Goal: Task Accomplishment & Management: Use online tool/utility

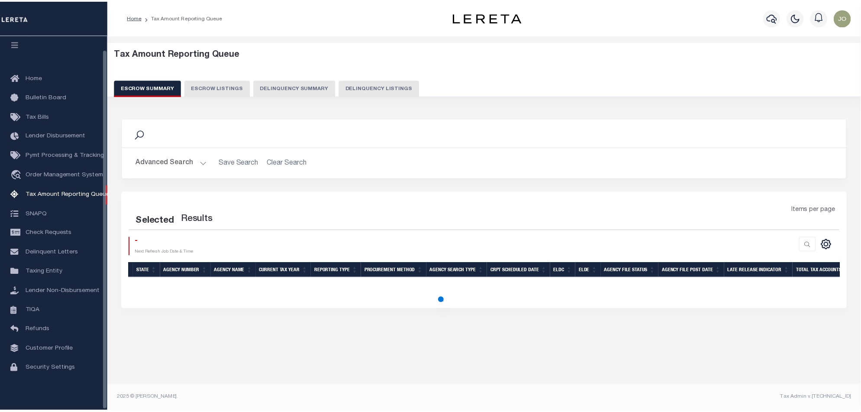
scroll to position [14, 0]
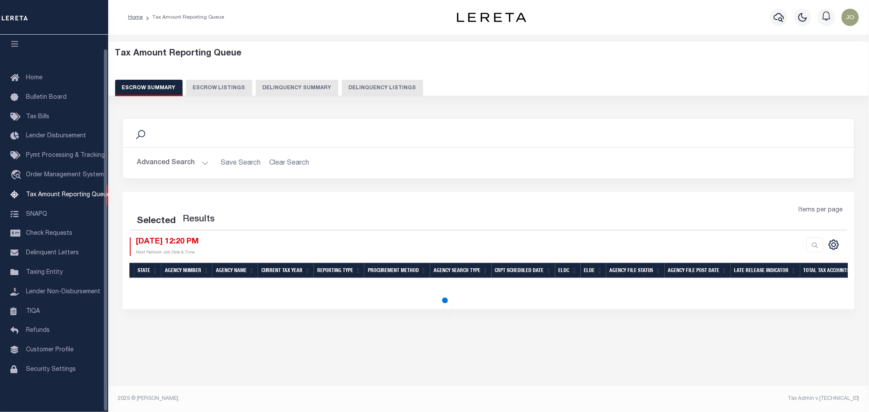
select select "100"
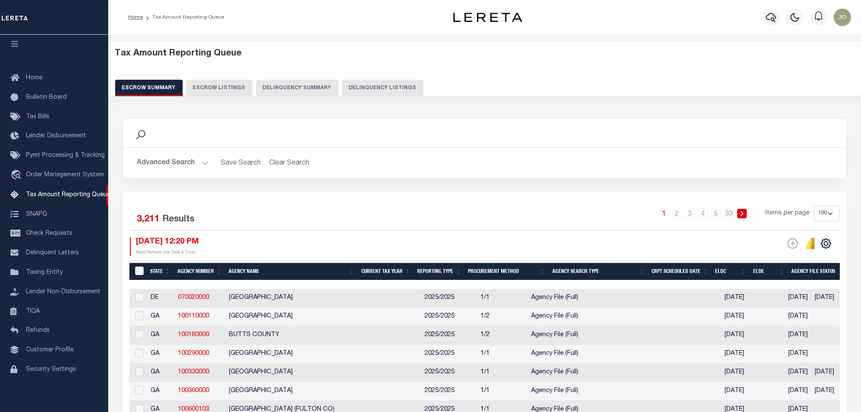
click at [288, 86] on button "Delinquency Summary" at bounding box center [297, 88] width 83 height 16
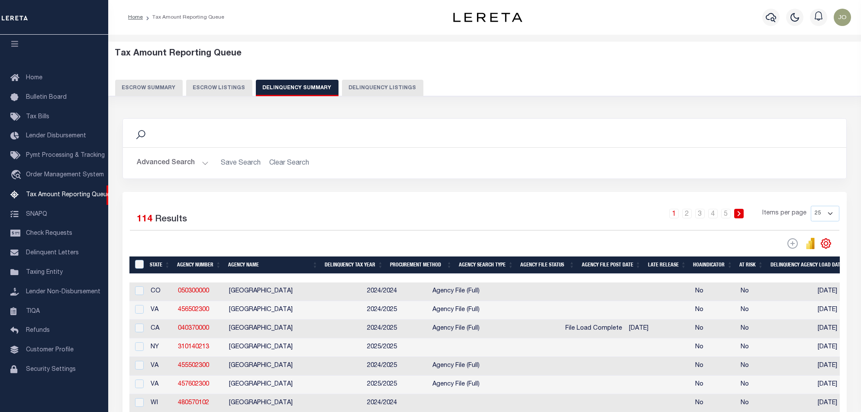
scroll to position [58, 0]
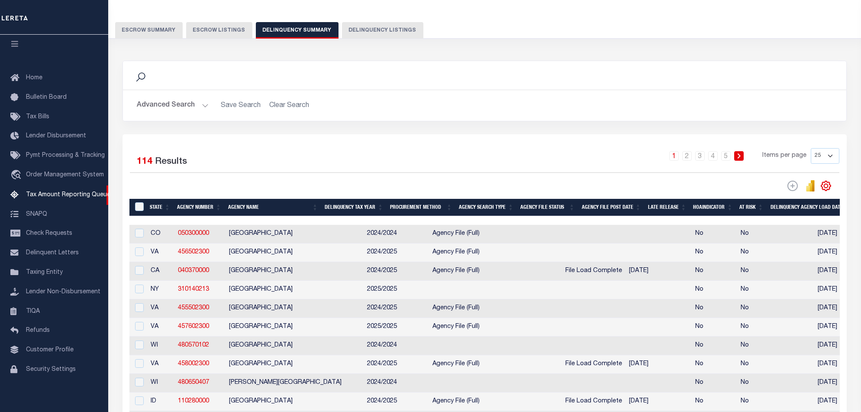
click at [180, 105] on button "Advanced Search" at bounding box center [173, 105] width 72 height 17
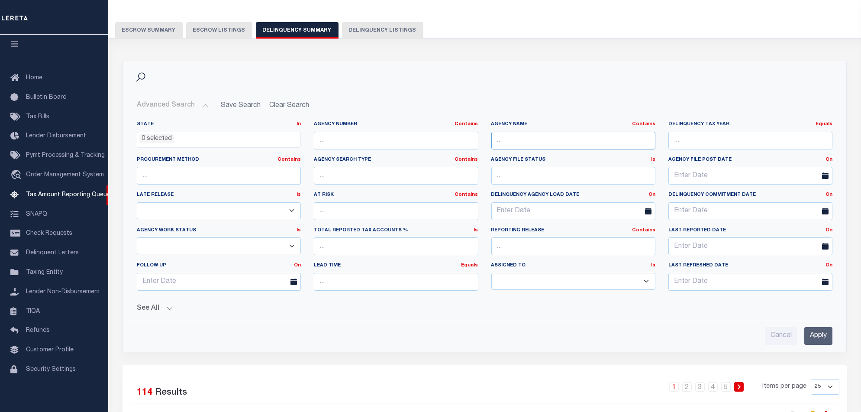
click at [556, 134] on input "text" at bounding box center [573, 141] width 164 height 18
type input "[PERSON_NAME]"
click at [818, 330] on input "Apply" at bounding box center [819, 336] width 28 height 18
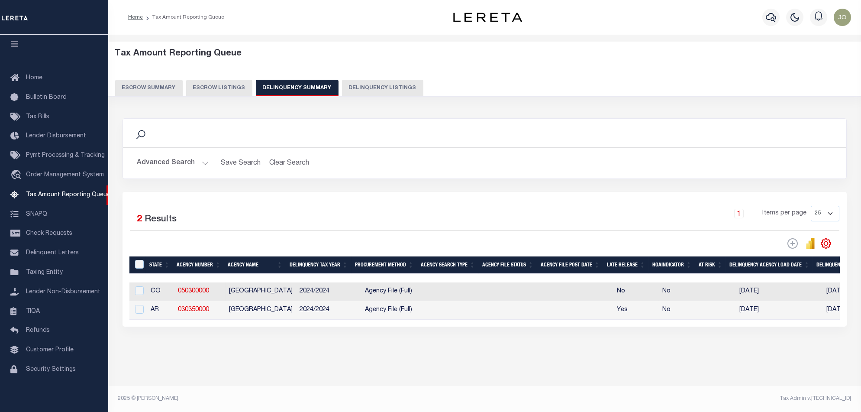
scroll to position [0, 621]
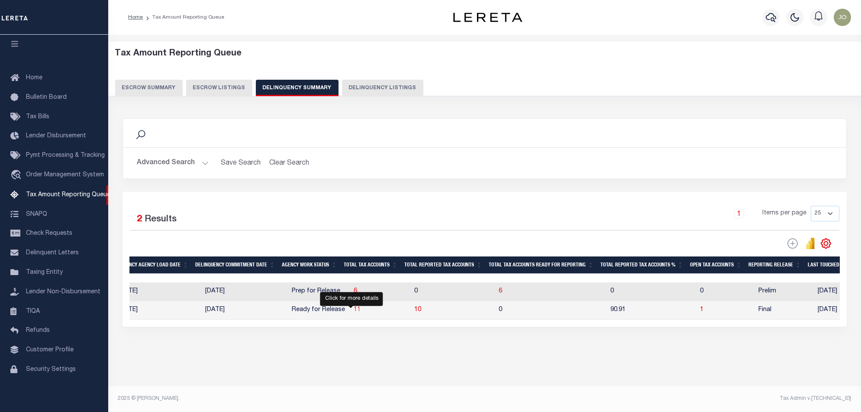
click at [354, 313] on span "11" at bounding box center [357, 310] width 7 height 6
select select "100"
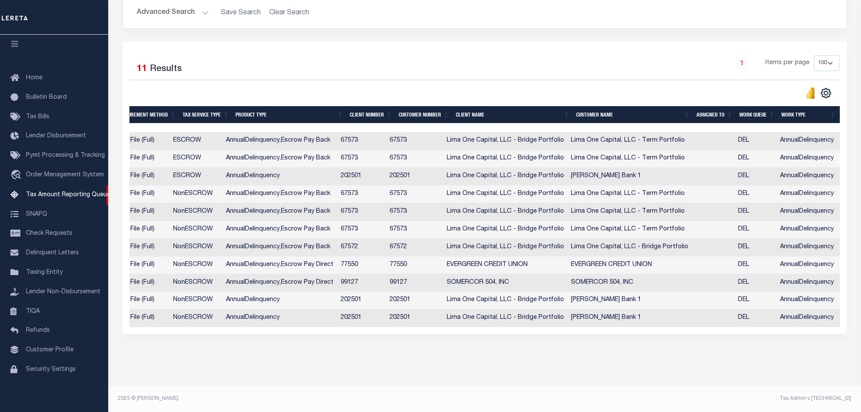
scroll to position [0, 618]
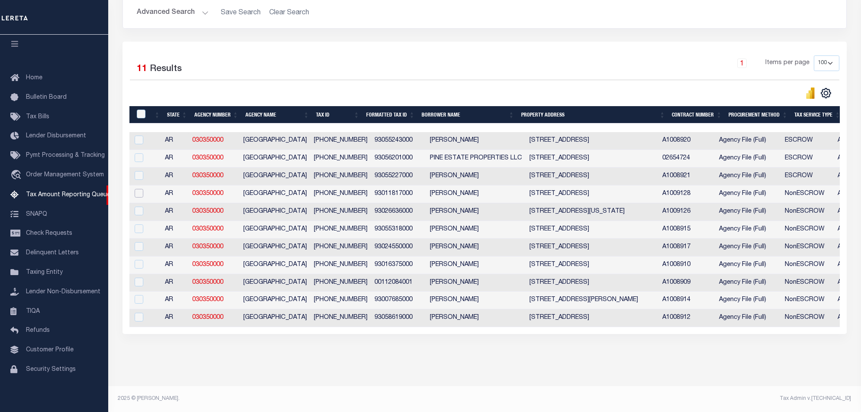
click at [141, 189] on input "checkbox" at bounding box center [139, 193] width 9 height 9
checkbox input "true"
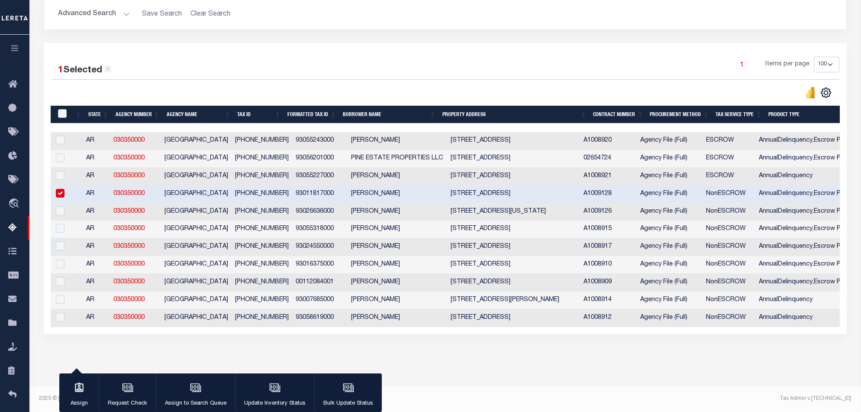
click at [142, 203] on td "030350000" at bounding box center [135, 212] width 51 height 18
checkbox input "true"
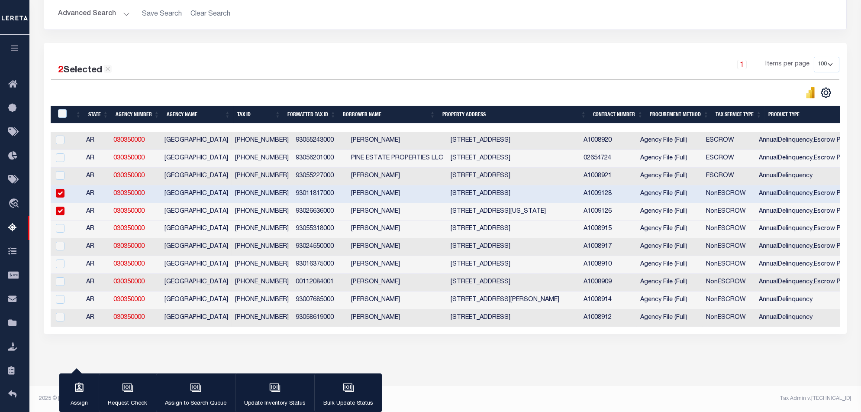
click at [284, 391] on button "Update Inventory Status" at bounding box center [274, 392] width 79 height 39
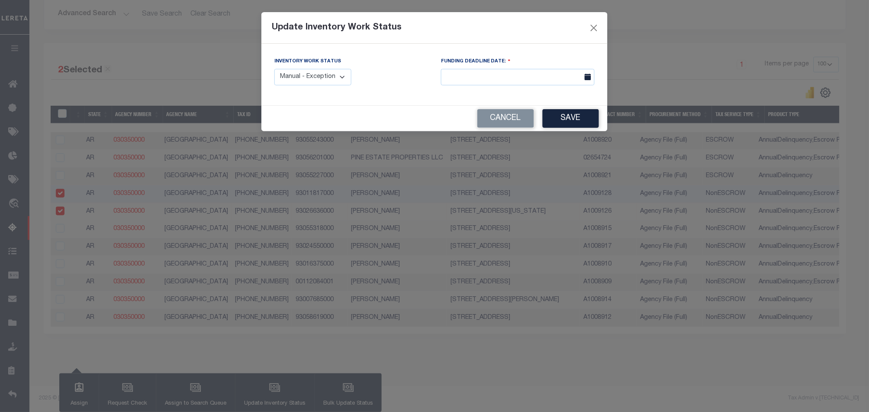
click at [317, 81] on select "Manual - Exception Pended - Awaiting Search Late Add Exception Completed" at bounding box center [313, 77] width 77 height 17
click at [305, 80] on select "Manual - Exception Pended - Awaiting Search Late Add Exception Completed" at bounding box center [313, 77] width 77 height 17
click at [306, 80] on select "Manual - Exception Pended - Awaiting Search Late Add Exception Completed" at bounding box center [313, 77] width 77 height 17
click at [505, 77] on input "text" at bounding box center [518, 77] width 154 height 17
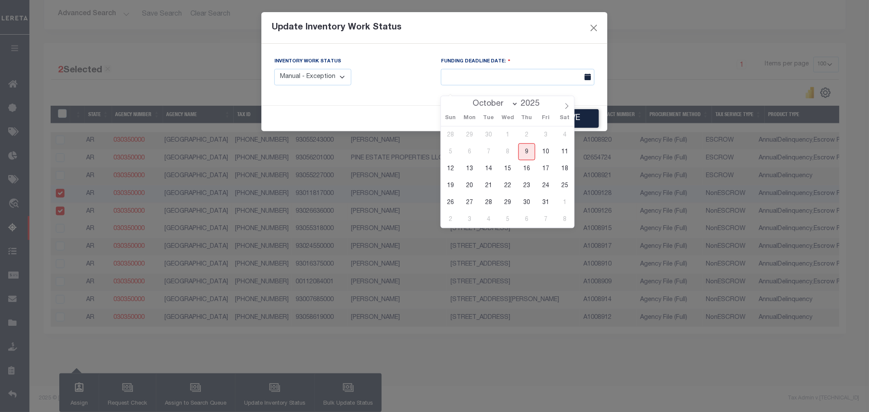
click at [569, 41] on div "Update Inventory Work Status" at bounding box center [435, 28] width 346 height 32
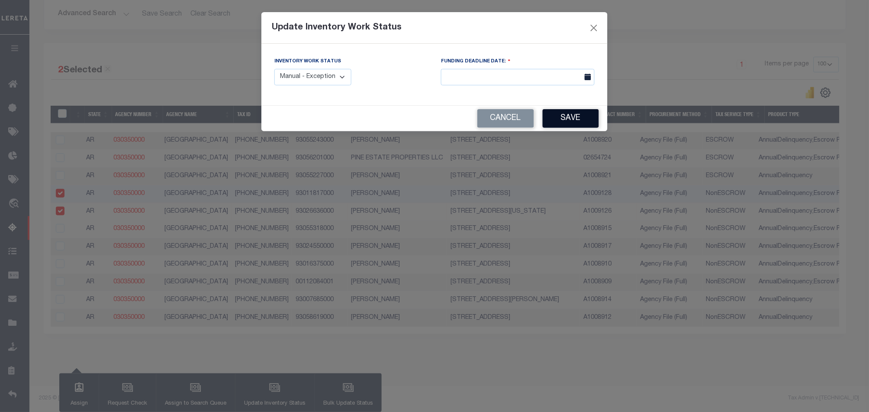
click at [583, 115] on button "Save" at bounding box center [571, 118] width 56 height 19
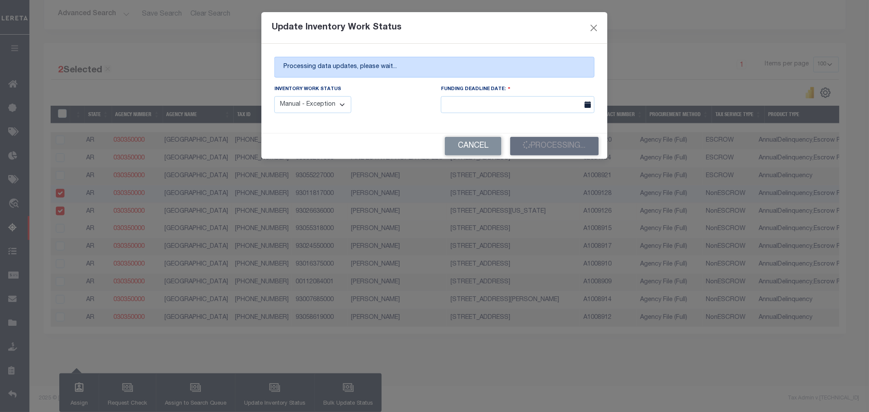
click at [560, 410] on div "Update Inventory Work Status Processing data updates, please wait... Inventory …" at bounding box center [434, 206] width 869 height 412
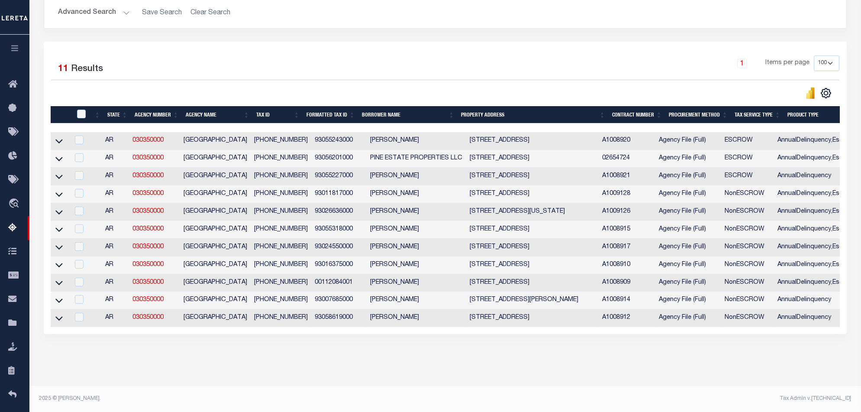
scroll to position [0, 0]
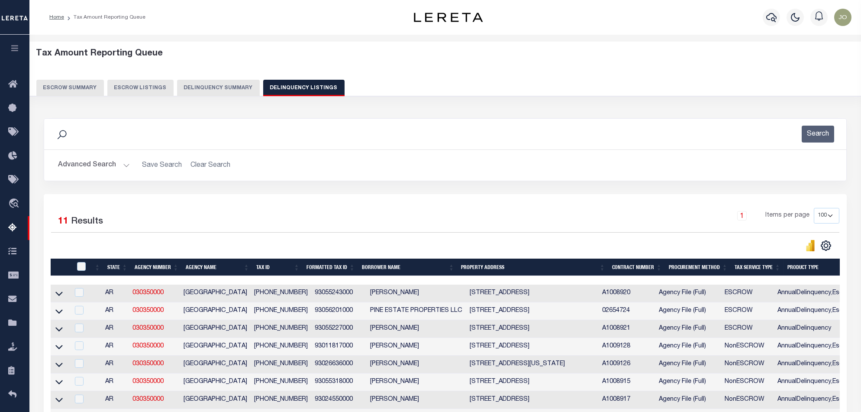
click at [205, 89] on button "Delinquency Summary" at bounding box center [218, 88] width 83 height 16
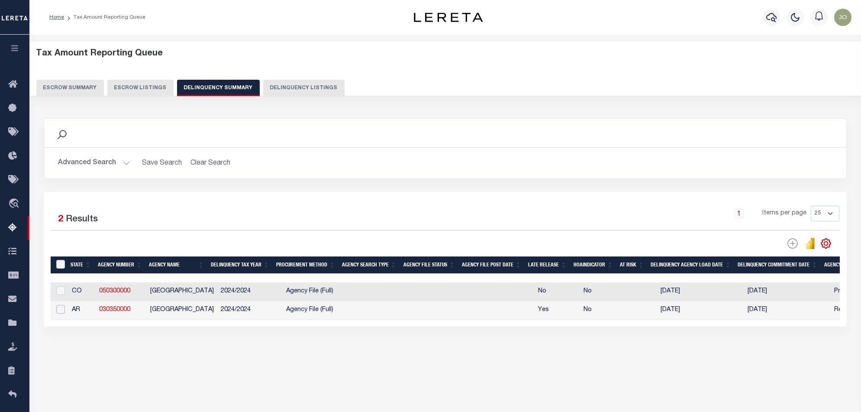
click at [60, 313] on input "checkbox" at bounding box center [60, 309] width 9 height 9
checkbox input "true"
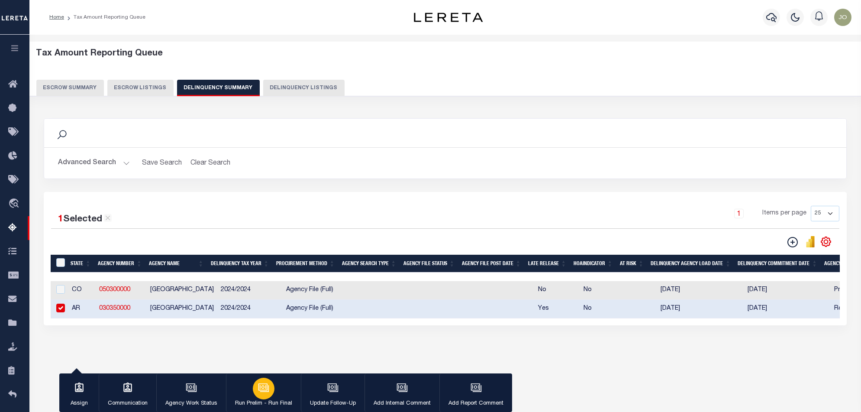
click at [273, 387] on div "button" at bounding box center [264, 389] width 22 height 22
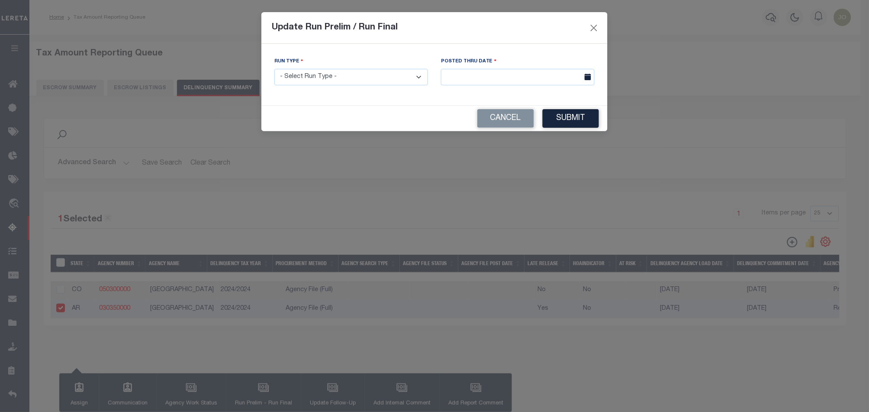
click at [393, 78] on select "- Select Run Type - Prelim Run Final Run" at bounding box center [352, 77] width 154 height 17
select select "F"
click at [275, 69] on select "- Select Run Type - Prelim Run Final Run" at bounding box center [352, 77] width 154 height 17
click at [515, 76] on input "text" at bounding box center [518, 77] width 154 height 17
click at [536, 33] on div "Update Run Prelim / Run Final" at bounding box center [435, 28] width 346 height 32
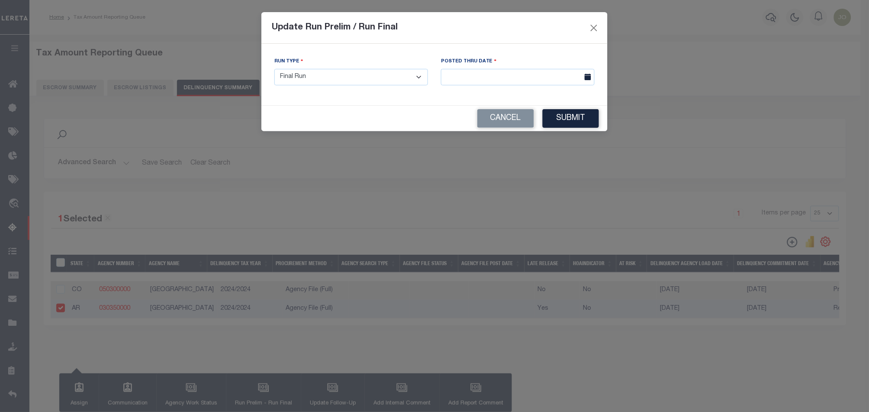
drag, startPoint x: 573, startPoint y: 116, endPoint x: 523, endPoint y: 78, distance: 63.0
click at [526, 85] on form "Update Run Prelim / Run Final Run Type - Select Run Type - Prelim Run Final Run…" at bounding box center [435, 71] width 346 height 119
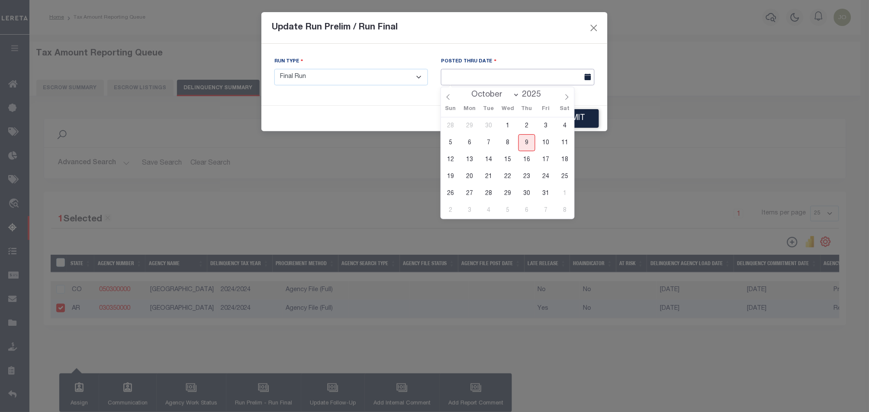
click at [522, 72] on input "text" at bounding box center [518, 77] width 154 height 17
click at [522, 140] on span "9" at bounding box center [527, 142] width 17 height 17
type input "[DATE]"
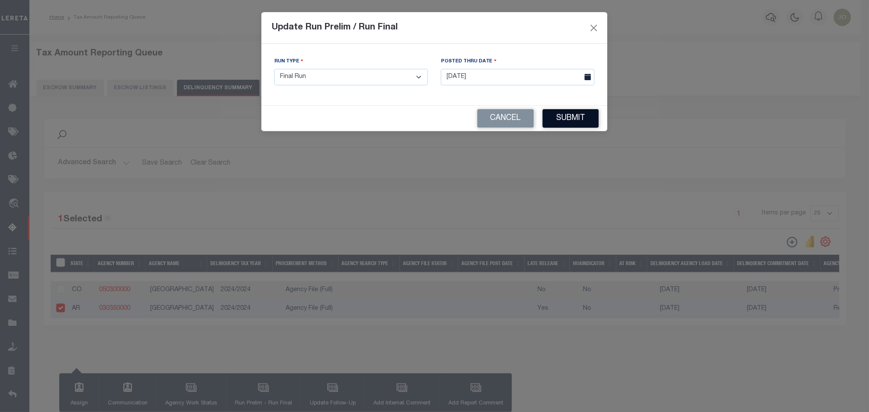
click at [581, 120] on button "Submit" at bounding box center [571, 118] width 56 height 19
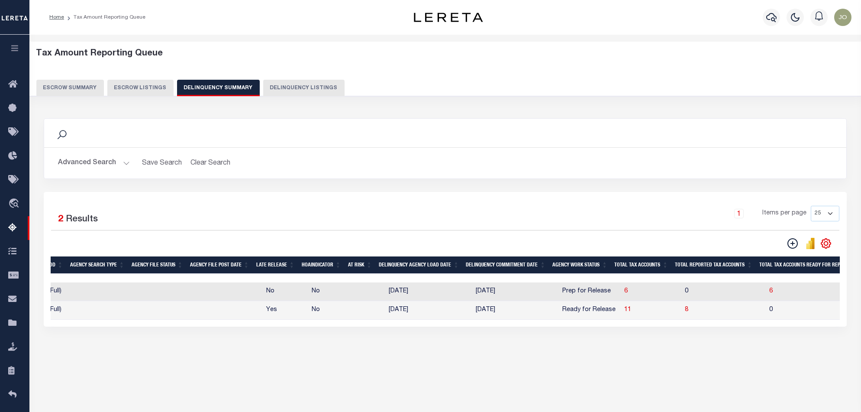
scroll to position [0, 274]
click at [622, 313] on span "11" at bounding box center [625, 310] width 7 height 6
select select "100"
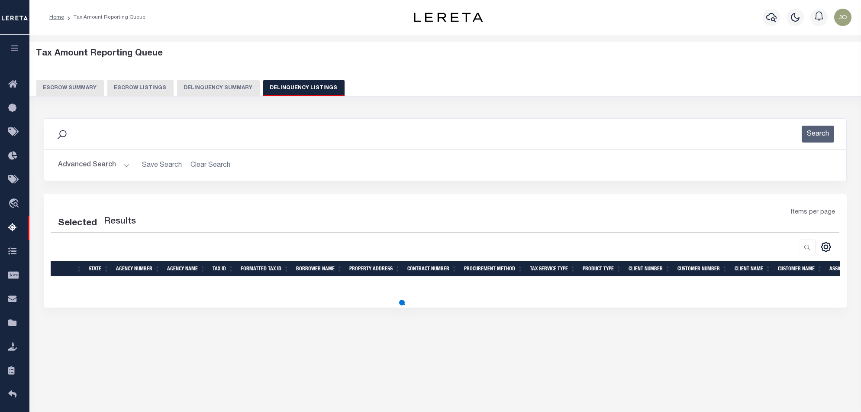
select select "100"
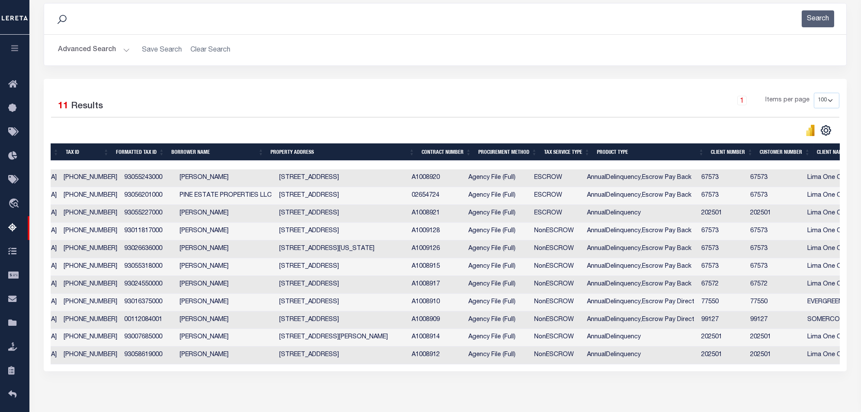
scroll to position [0, 231]
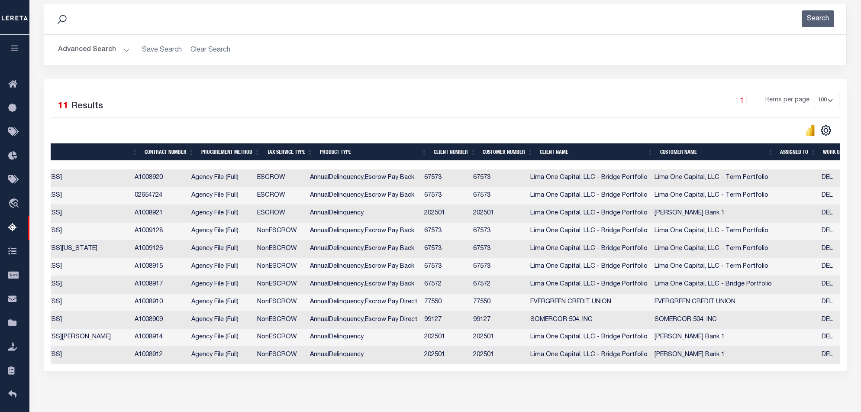
drag, startPoint x: 562, startPoint y: 375, endPoint x: 592, endPoint y: 373, distance: 29.9
click at [592, 371] on div "Selected 11 Results 1 Items per page 10 25 50 100 500" at bounding box center [445, 225] width 803 height 292
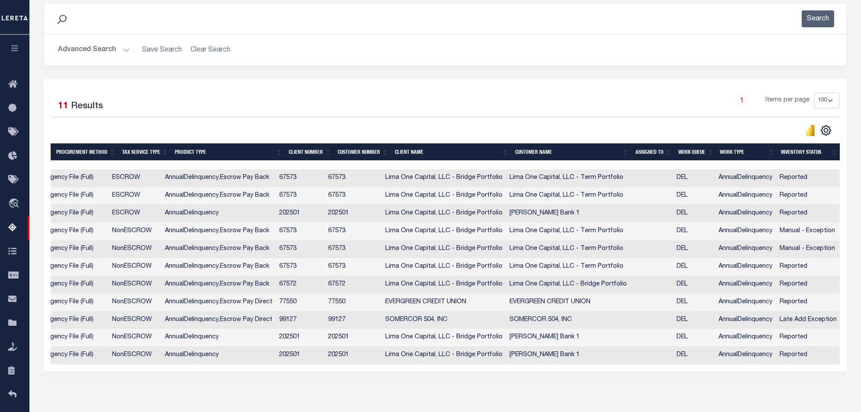
click at [464, 59] on div "Advanced Search Save Search Clear Search State In" at bounding box center [445, 50] width 802 height 31
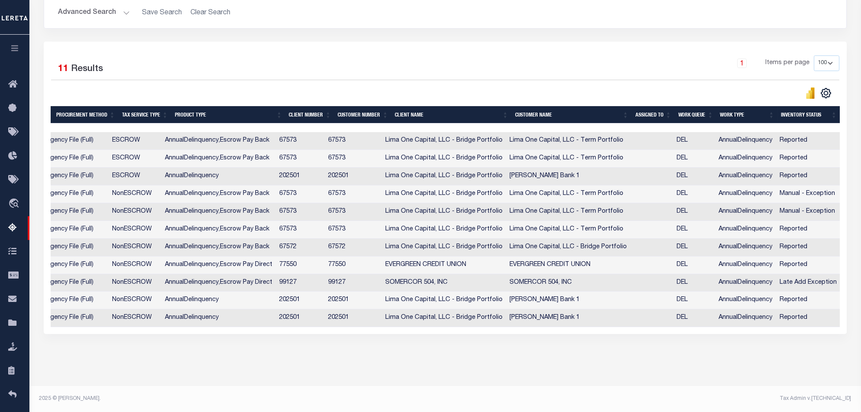
scroll to position [0, 0]
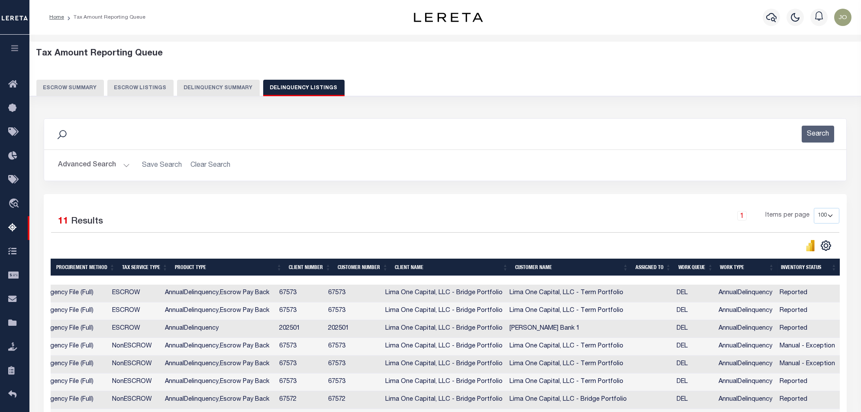
click at [483, 60] on div "Tax Amount Reporting Queue Escrow Summary Escrow Listings Delinquency Summary" at bounding box center [445, 72] width 818 height 48
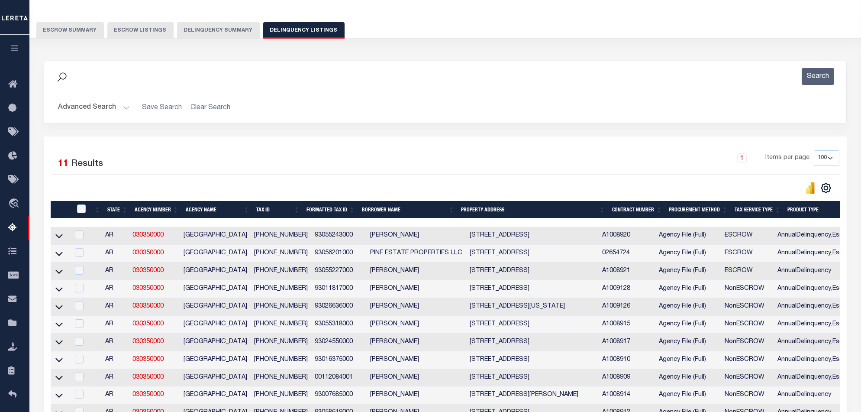
click at [205, 33] on button "Delinquency Summary" at bounding box center [218, 30] width 83 height 16
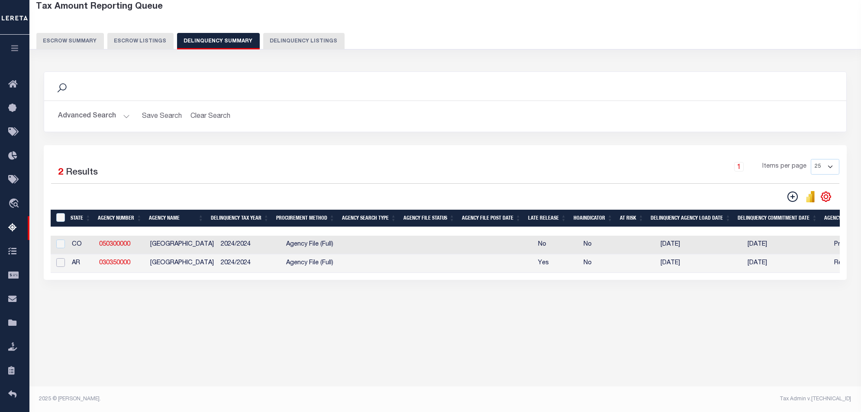
click at [57, 265] on input "checkbox" at bounding box center [60, 262] width 9 height 9
checkbox input "true"
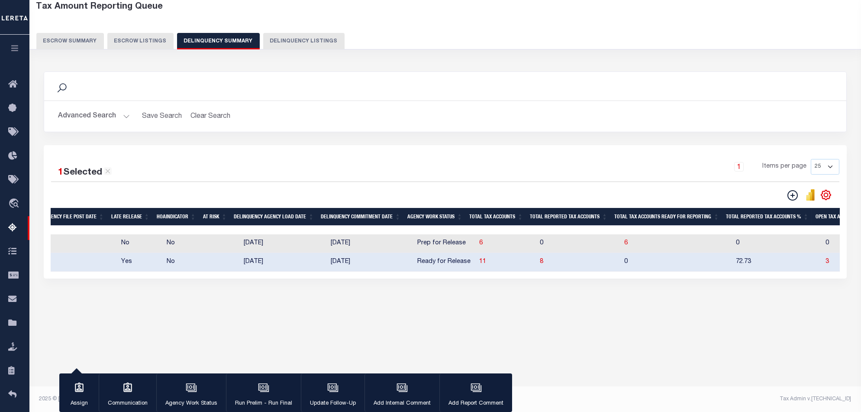
scroll to position [0, 433]
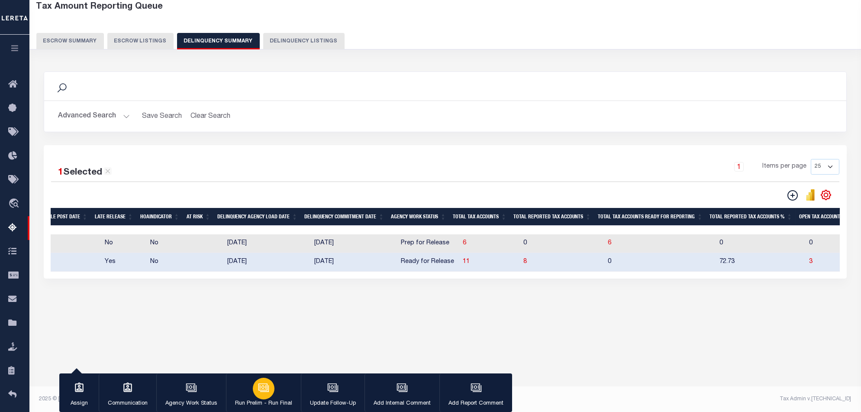
click at [270, 398] on button "Run Prelim - Run Final" at bounding box center [263, 392] width 75 height 39
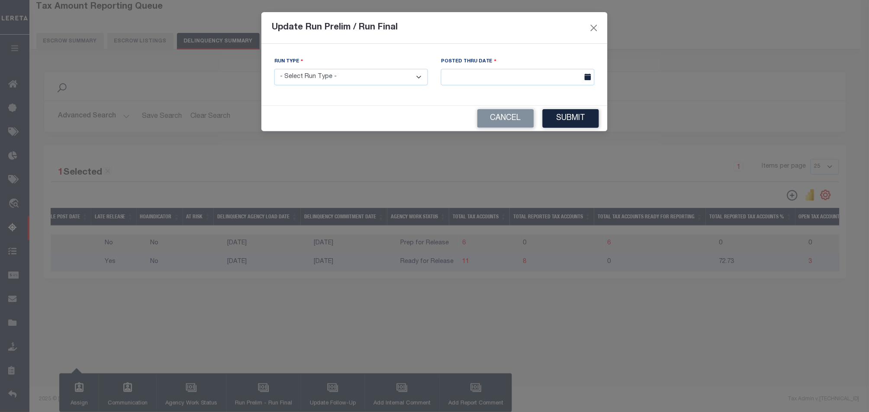
click at [344, 82] on select "- Select Run Type - Prelim Run Final Run" at bounding box center [352, 77] width 154 height 17
select select "F"
click at [275, 69] on select "- Select Run Type - Prelim Run Final Run" at bounding box center [352, 77] width 154 height 17
click at [510, 81] on input "text" at bounding box center [518, 77] width 154 height 17
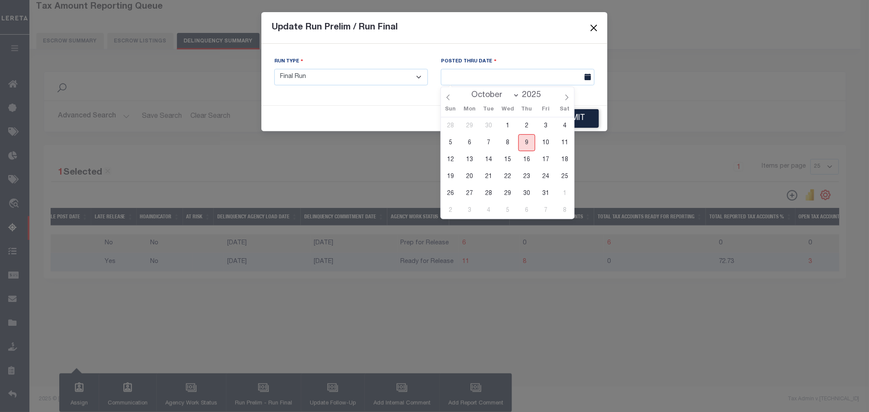
click at [527, 139] on span "9" at bounding box center [527, 142] width 17 height 17
type input "[DATE]"
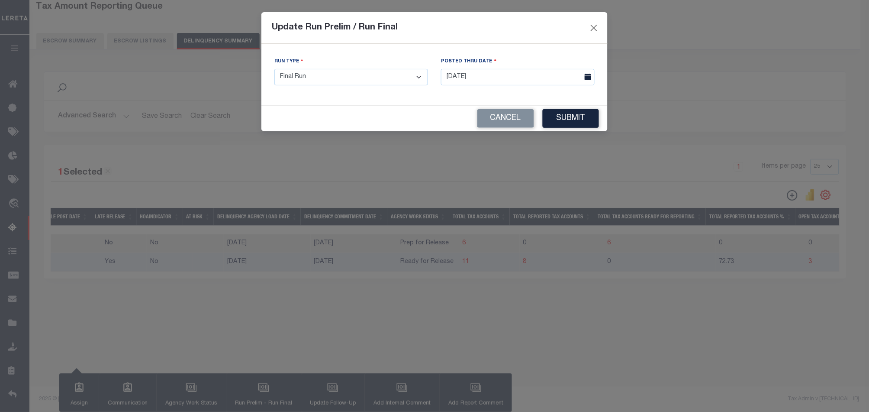
click at [569, 117] on button "Submit" at bounding box center [571, 118] width 56 height 19
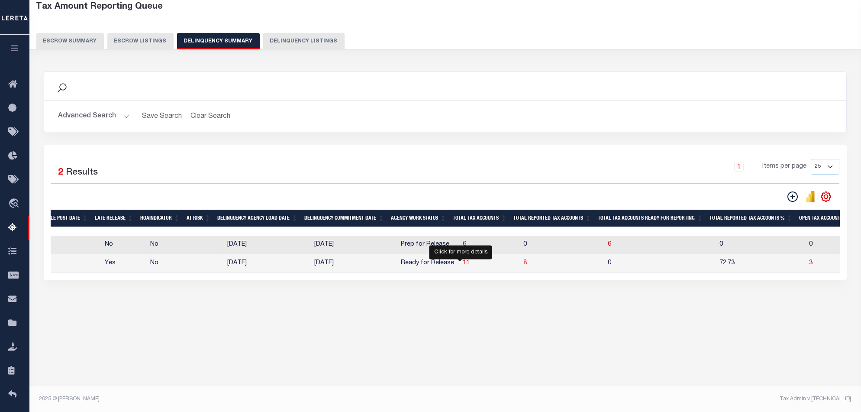
click at [463, 263] on span "11" at bounding box center [466, 263] width 7 height 6
select select "100"
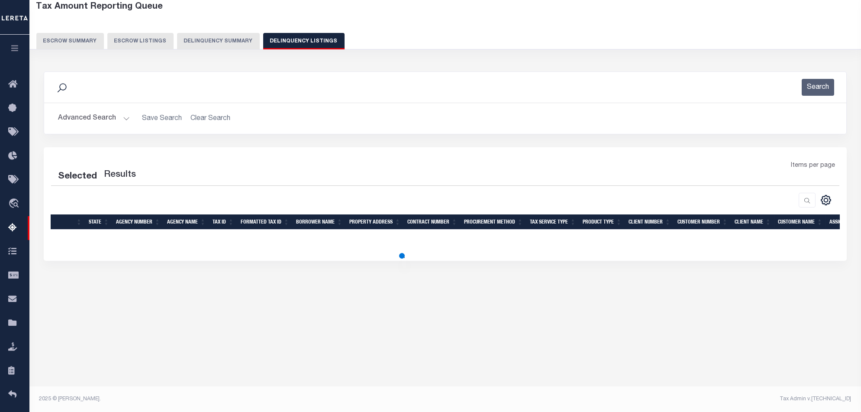
select select "100"
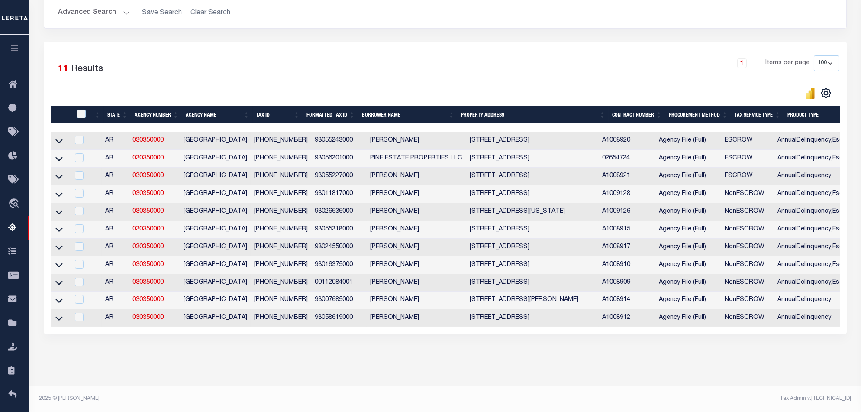
scroll to position [0, 613]
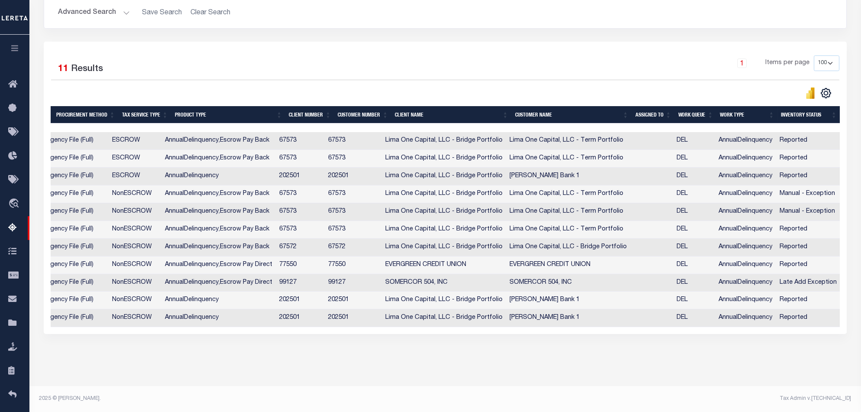
drag, startPoint x: 533, startPoint y: 327, endPoint x: 588, endPoint y: 323, distance: 55.2
click at [586, 323] on div "Selected 11 Results 1 Items per page 10 25 50 100 500" at bounding box center [445, 188] width 803 height 292
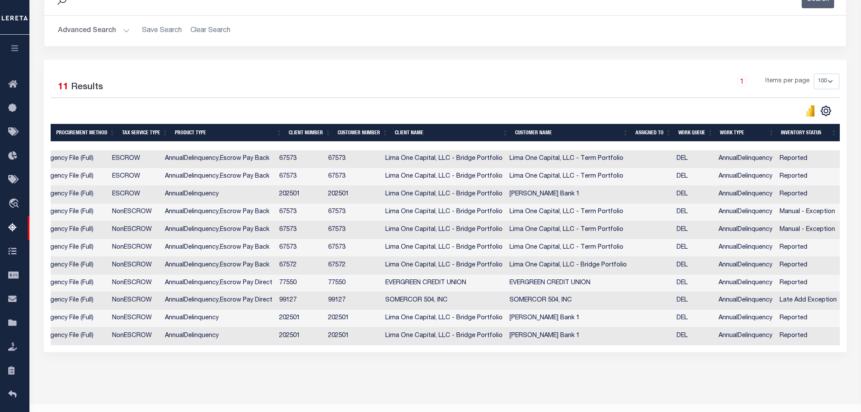
scroll to position [190, 0]
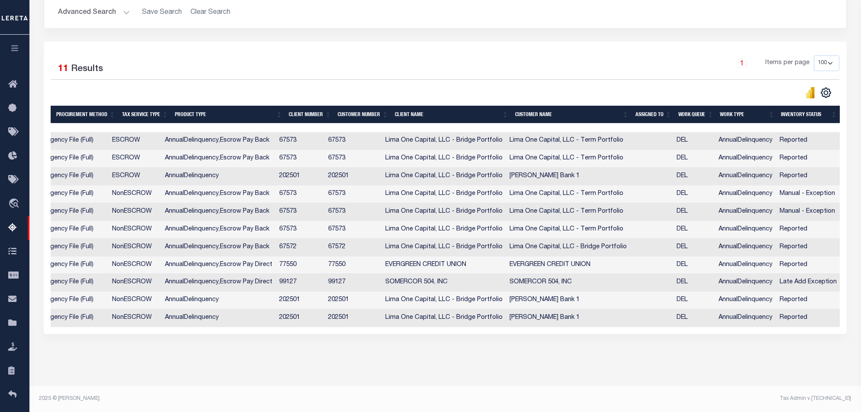
click at [721, 189] on td "AnnualDelinquency" at bounding box center [745, 194] width 61 height 18
checkbox input "true"
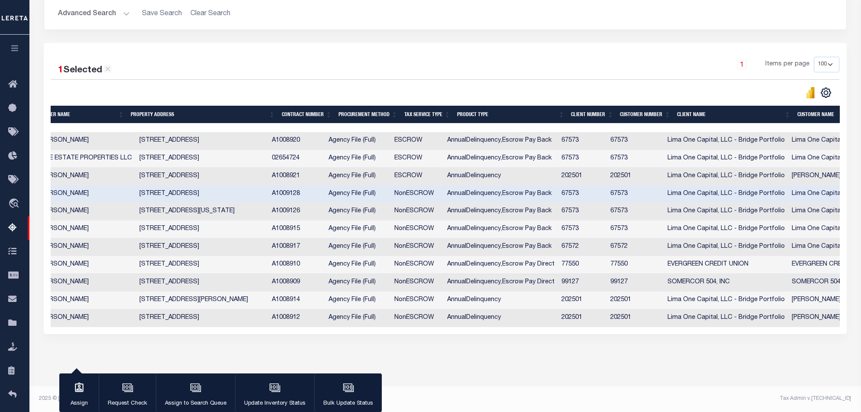
scroll to position [0, 0]
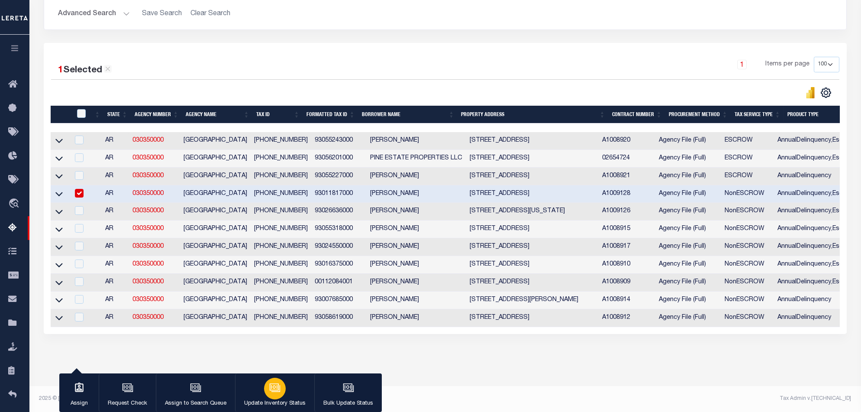
click at [258, 390] on button "Update Inventory Status" at bounding box center [274, 392] width 79 height 39
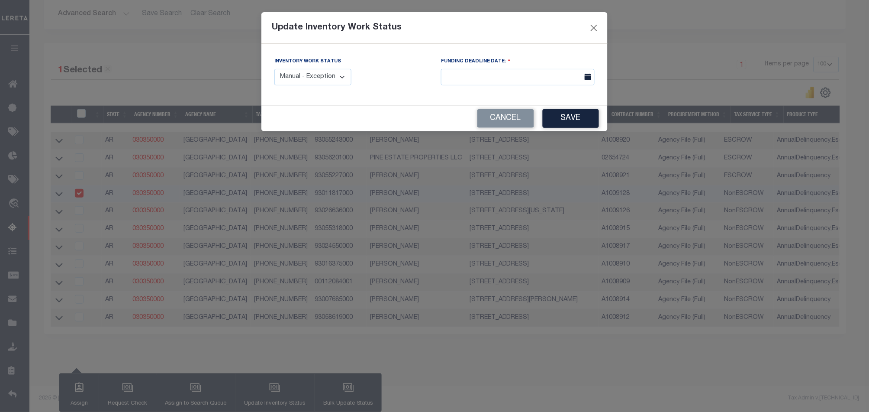
click at [338, 70] on select "Manual - Exception Pended - Awaiting Search Late Add Exception Completed" at bounding box center [313, 77] width 77 height 17
select select "4"
click at [275, 69] on select "Manual - Exception Pended - Awaiting Search Late Add Exception Completed" at bounding box center [313, 77] width 77 height 17
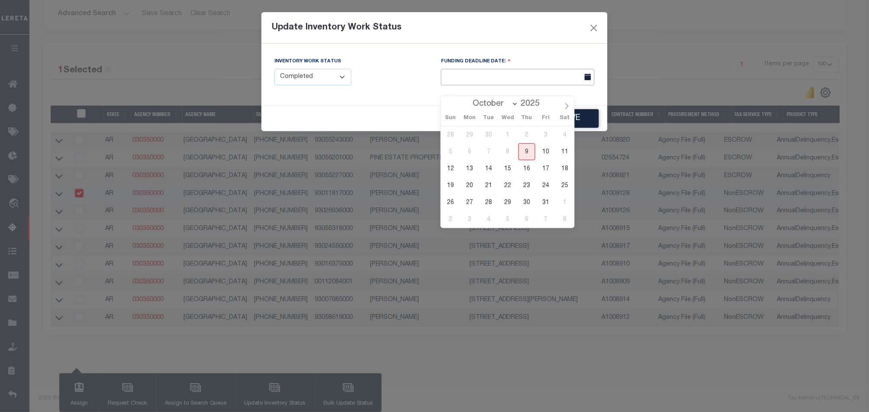
click at [542, 82] on input "text" at bounding box center [518, 77] width 154 height 17
click at [530, 147] on span "9" at bounding box center [527, 151] width 17 height 17
type input "[DATE]"
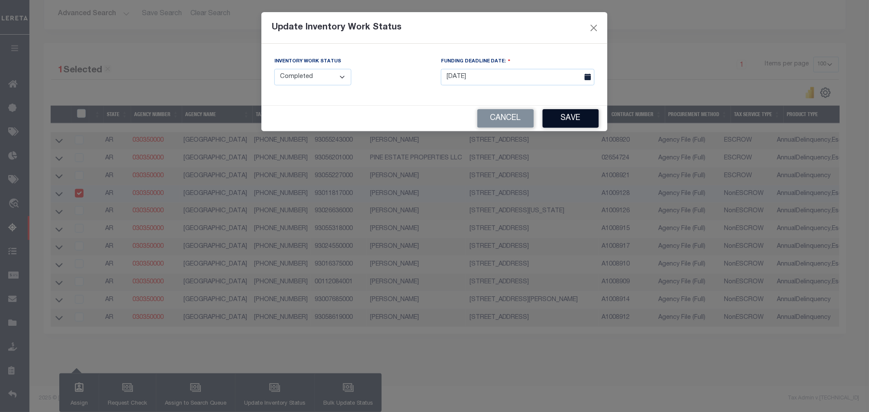
click at [589, 111] on button "Save" at bounding box center [571, 118] width 56 height 19
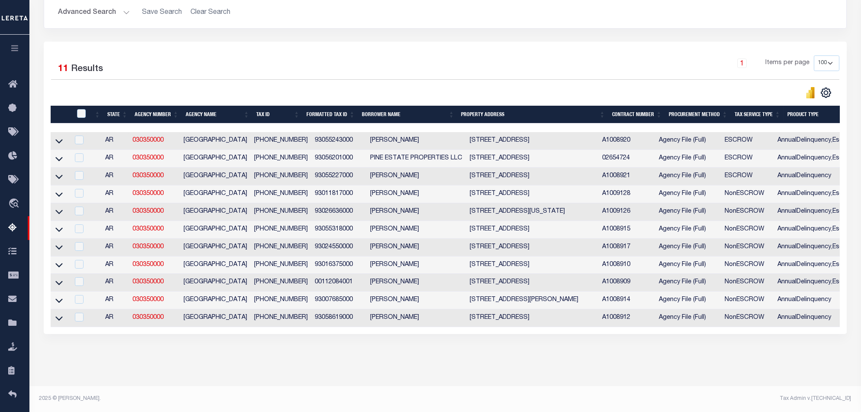
click at [421, 362] on div "Tax Amount Reporting Queue Escrow Summary Escrow Listings In" at bounding box center [445, 124] width 827 height 523
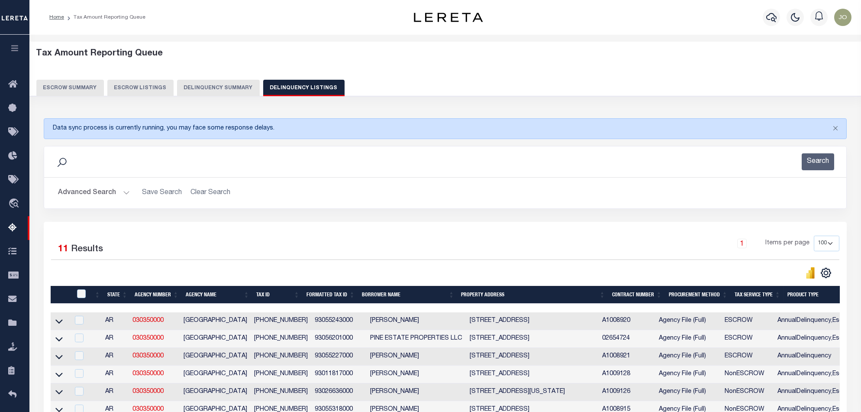
click at [235, 87] on button "Delinquency Summary" at bounding box center [218, 88] width 83 height 16
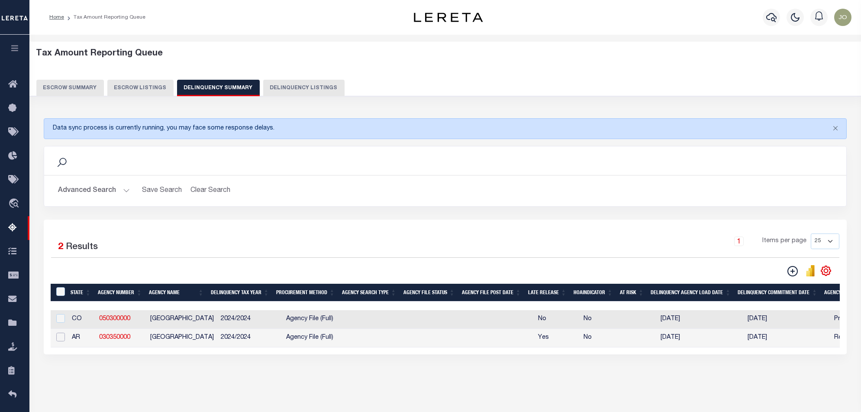
click at [61, 340] on input "checkbox" at bounding box center [60, 337] width 9 height 9
checkbox input "true"
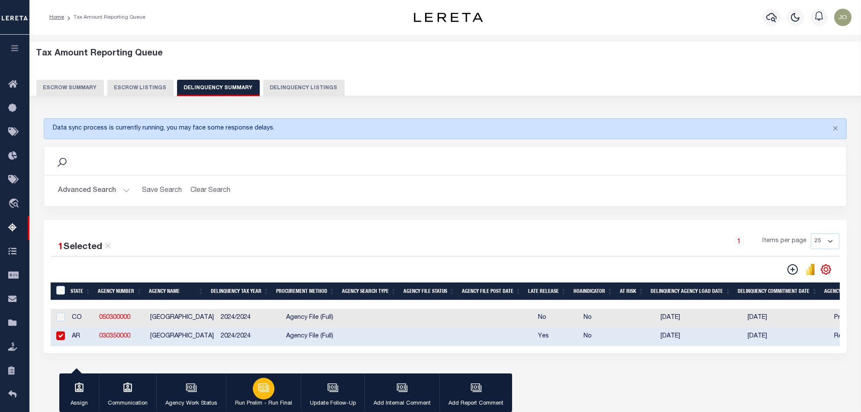
click at [265, 388] on icon "button" at bounding box center [263, 387] width 6 height 4
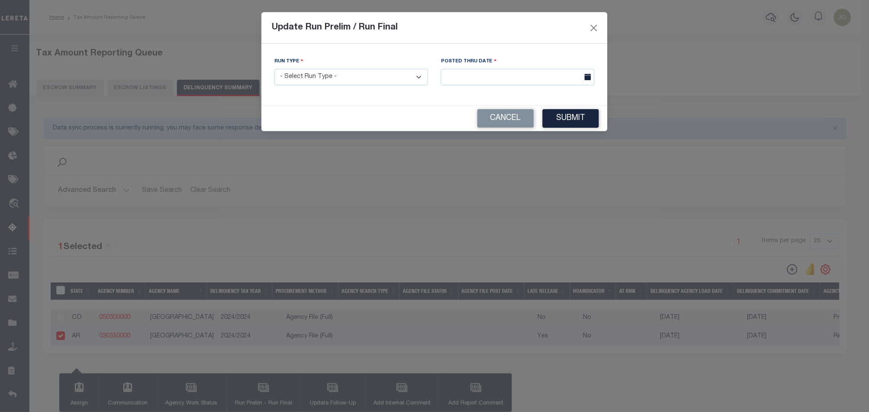
click at [400, 79] on select "- Select Run Type - Prelim Run Final Run" at bounding box center [352, 77] width 154 height 17
select select "F"
click at [275, 69] on select "- Select Run Type - Prelim Run Final Run" at bounding box center [352, 77] width 154 height 17
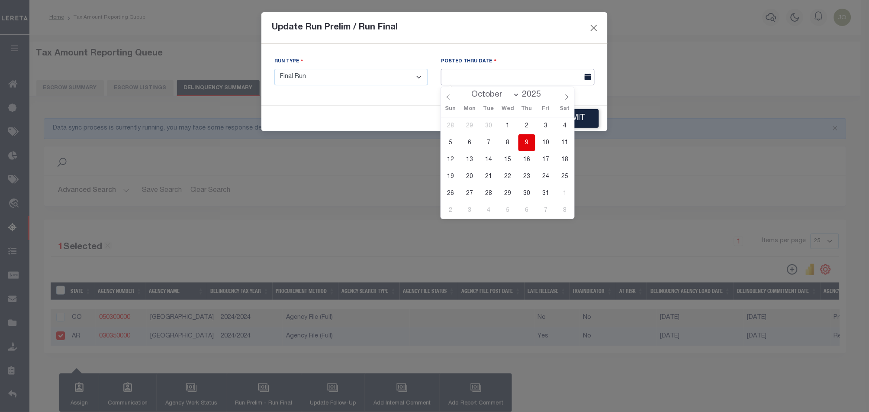
click at [472, 72] on input "text" at bounding box center [518, 77] width 154 height 17
click at [530, 141] on span "9" at bounding box center [527, 142] width 17 height 17
type input "[DATE]"
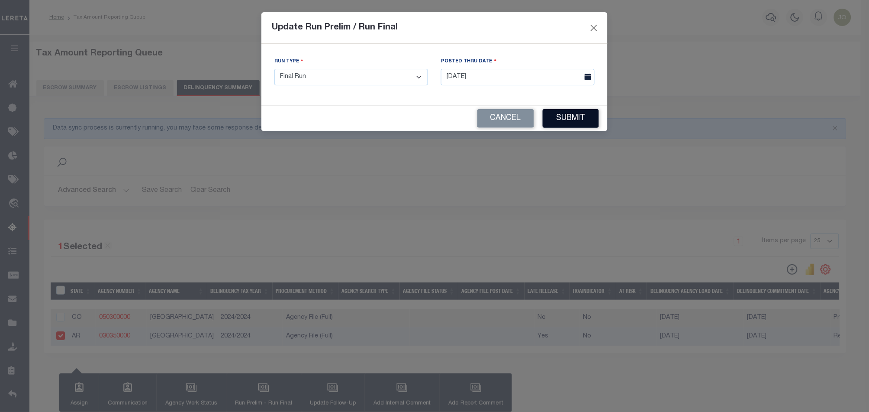
click at [568, 123] on button "Submit" at bounding box center [571, 118] width 56 height 19
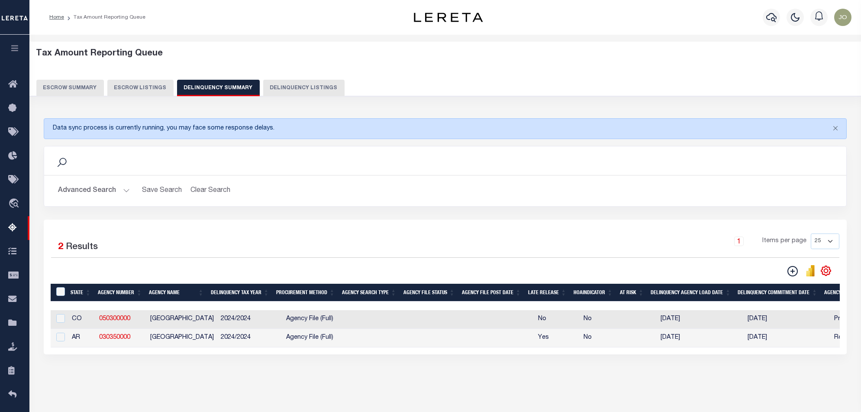
scroll to position [0, 691]
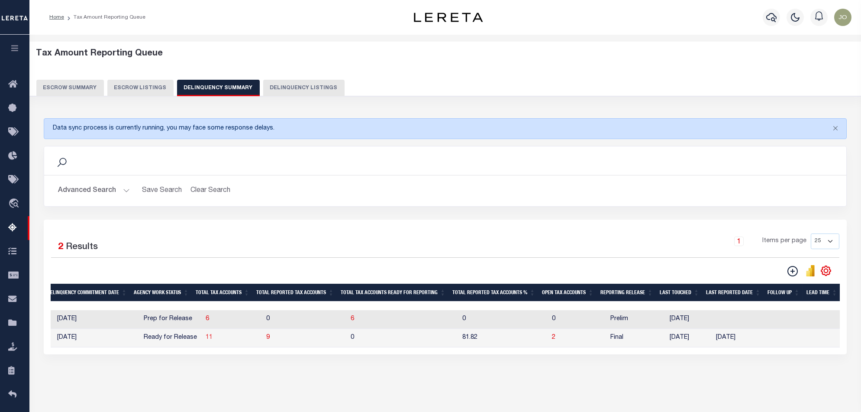
click at [206, 340] on span "11" at bounding box center [209, 337] width 7 height 6
select select "100"
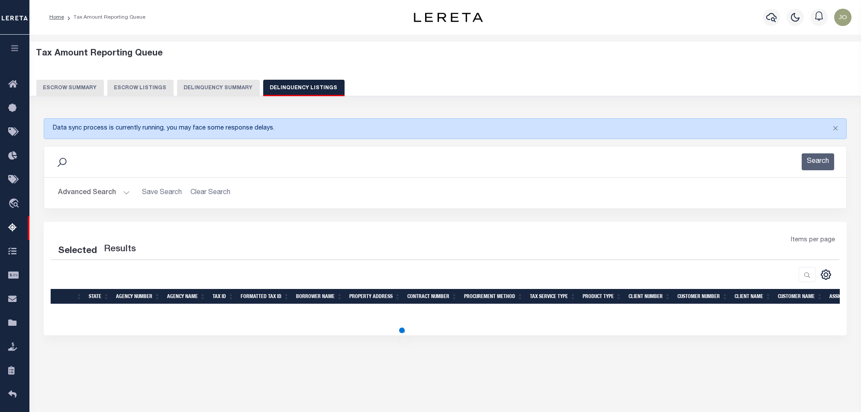
scroll to position [47, 0]
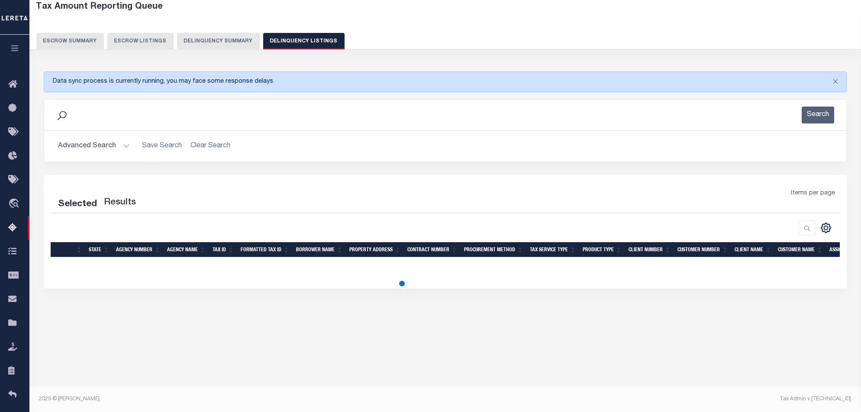
select select "100"
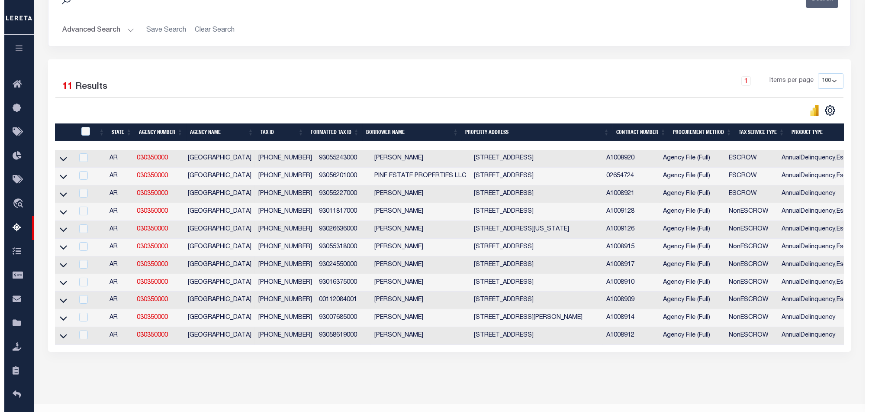
scroll to position [0, 613]
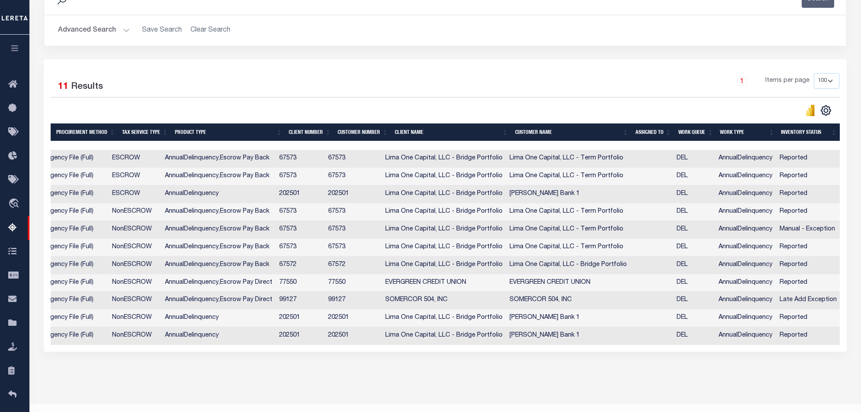
click at [762, 213] on td "AnnualDelinquency" at bounding box center [745, 212] width 61 height 18
checkbox input "true"
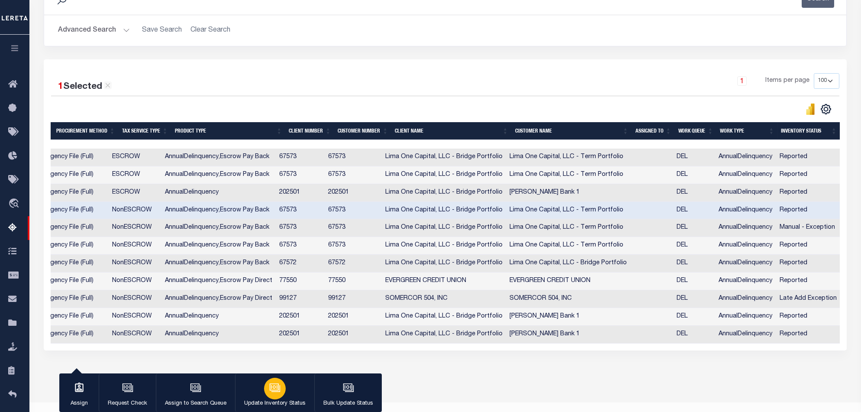
click at [276, 391] on icon "button" at bounding box center [274, 387] width 11 height 11
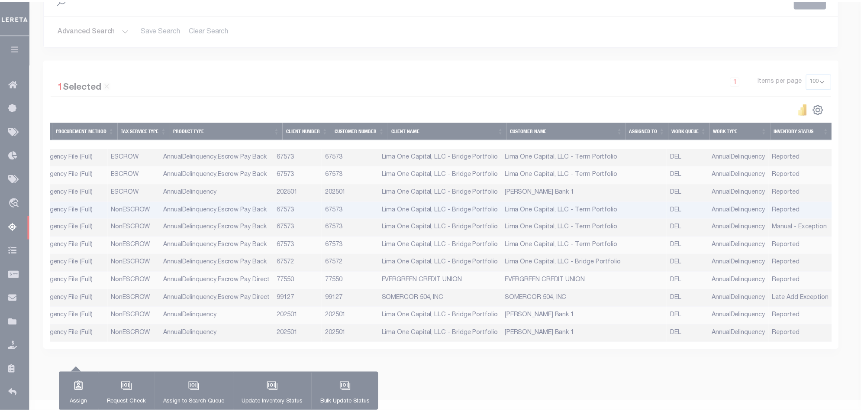
scroll to position [0, 604]
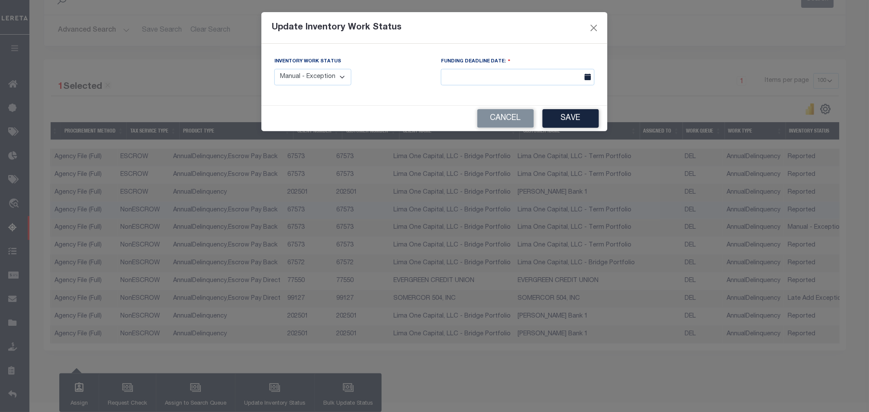
click at [333, 74] on select "Manual - Exception Pended - Awaiting Search Late Add Exception Completed" at bounding box center [313, 77] width 77 height 17
click at [275, 69] on select "Manual - Exception Pended - Awaiting Search Late Add Exception Completed" at bounding box center [313, 77] width 77 height 17
click at [564, 120] on button "Save" at bounding box center [571, 118] width 56 height 19
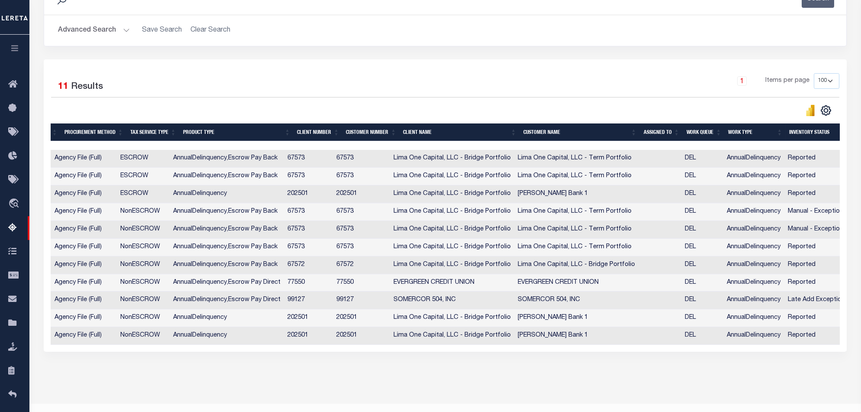
click at [495, 85] on div "1 Items per page 10 25 50 100 500" at bounding box center [546, 84] width 588 height 23
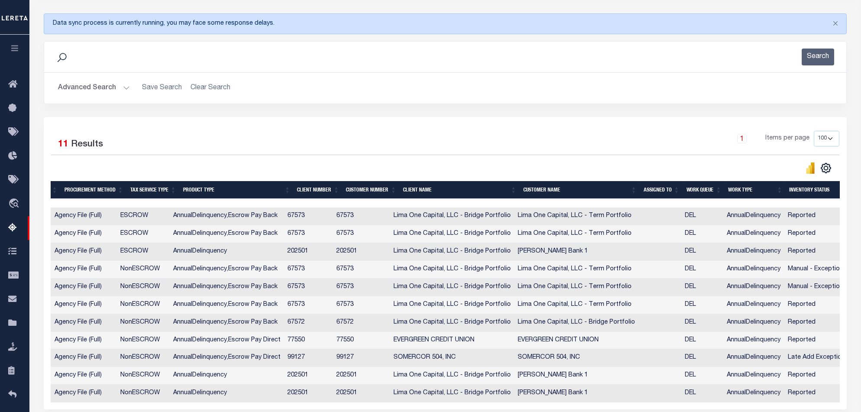
scroll to position [47, 0]
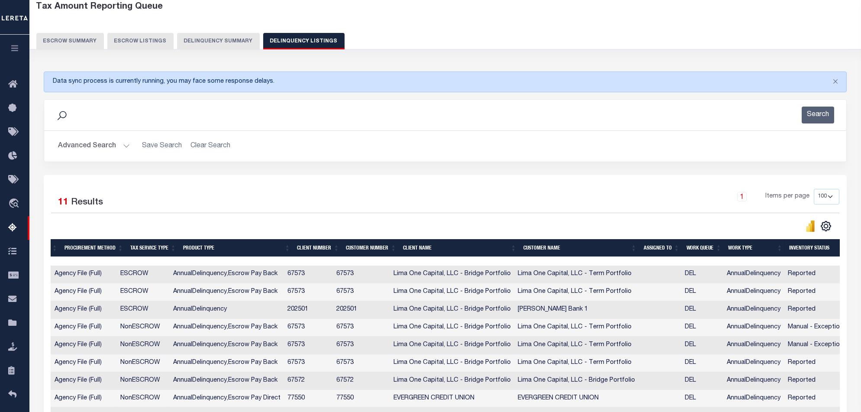
click at [394, 84] on div "Data sync process is currently running, you may face some response delays." at bounding box center [445, 81] width 803 height 21
drag, startPoint x: 272, startPoint y: 81, endPoint x: 52, endPoint y: 83, distance: 220.0
click at [52, 83] on div "Data sync process is currently running, you may face some response delays." at bounding box center [445, 81] width 803 height 21
click at [78, 82] on div "Data sync process is currently running, you may face some response delays." at bounding box center [445, 81] width 803 height 21
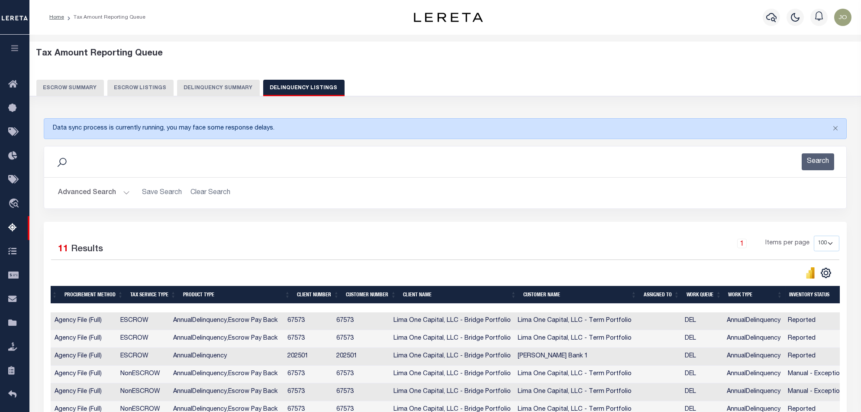
scroll to position [58, 0]
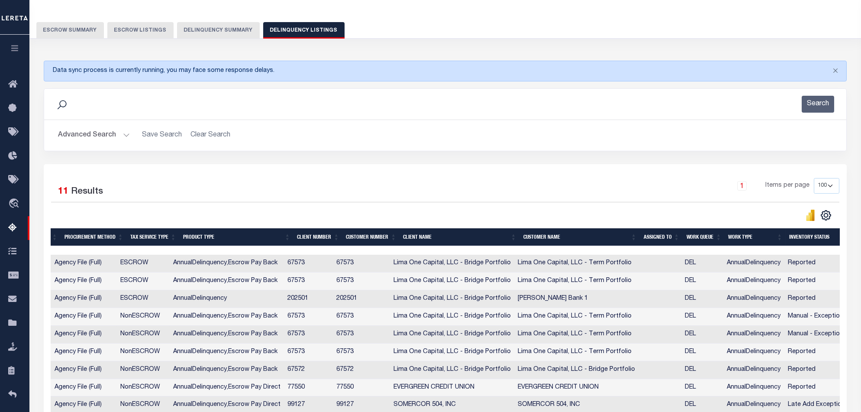
drag, startPoint x: 271, startPoint y: 73, endPoint x: 45, endPoint y: 68, distance: 226.1
click at [45, 68] on div "Data sync process is currently running, you may face some response delays." at bounding box center [445, 71] width 803 height 21
click at [50, 70] on div "Data sync process is currently running, you may face some response delays." at bounding box center [445, 71] width 803 height 21
drag, startPoint x: 278, startPoint y: 74, endPoint x: 51, endPoint y: 76, distance: 226.9
click at [51, 76] on div "Data sync process is currently running, you may face some response delays." at bounding box center [445, 71] width 803 height 21
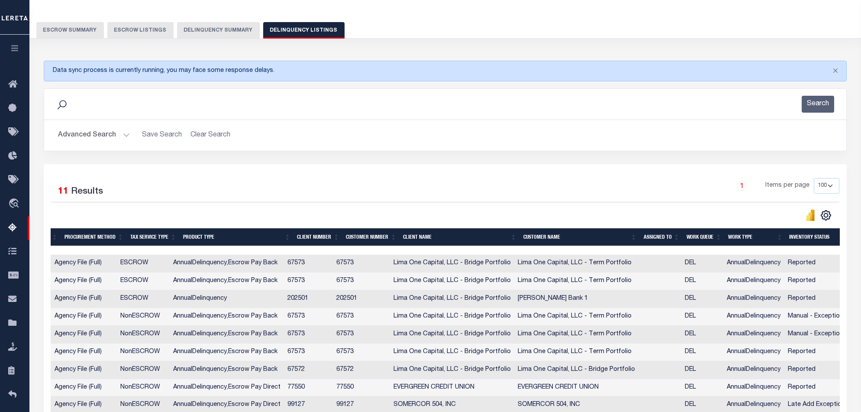
click at [343, 71] on div "Data sync process is currently running, you may face some response delays." at bounding box center [445, 71] width 803 height 21
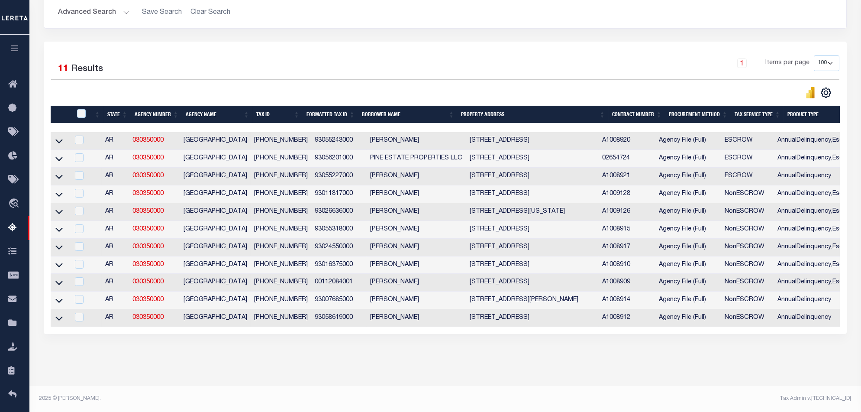
scroll to position [0, 604]
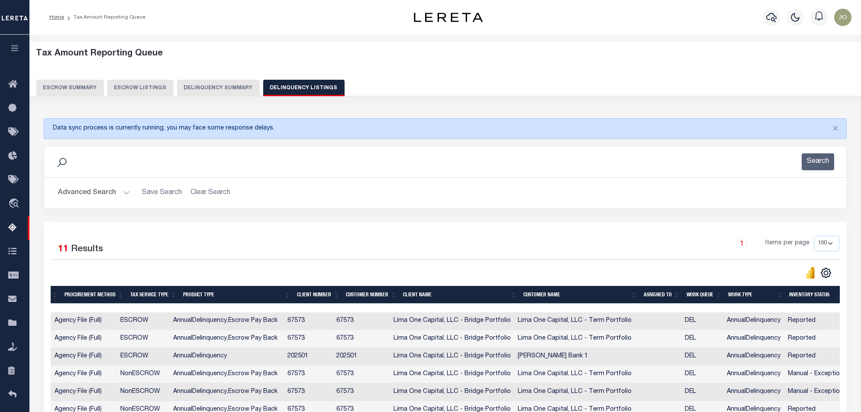
click at [219, 83] on button "Delinquency Summary" at bounding box center [218, 88] width 83 height 16
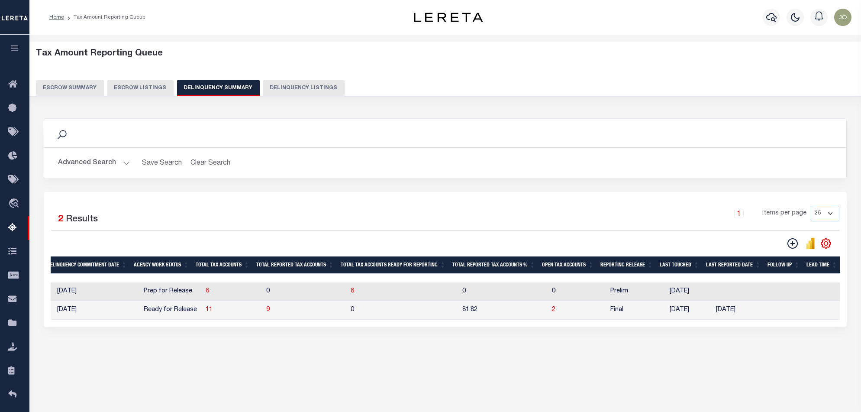
scroll to position [0, 691]
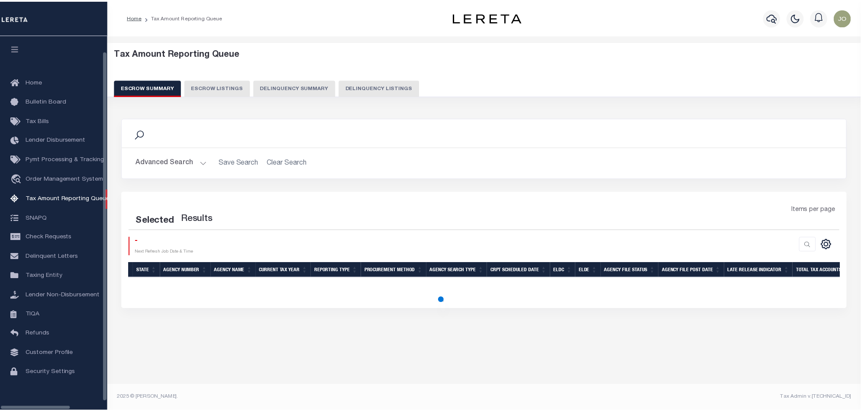
scroll to position [14, 0]
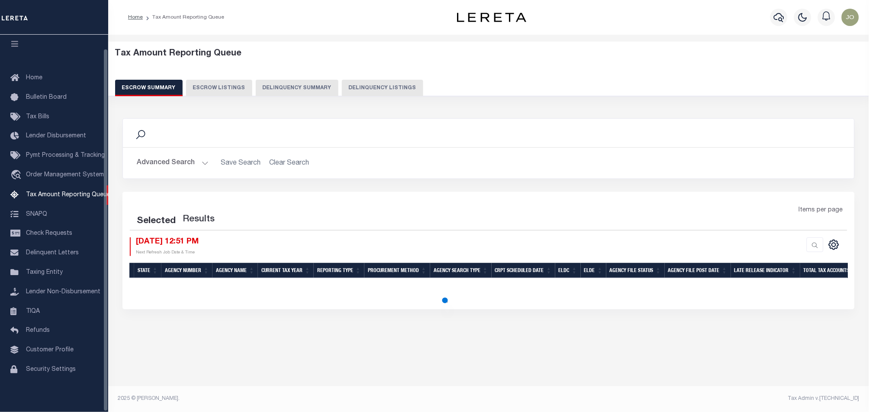
select select "100"
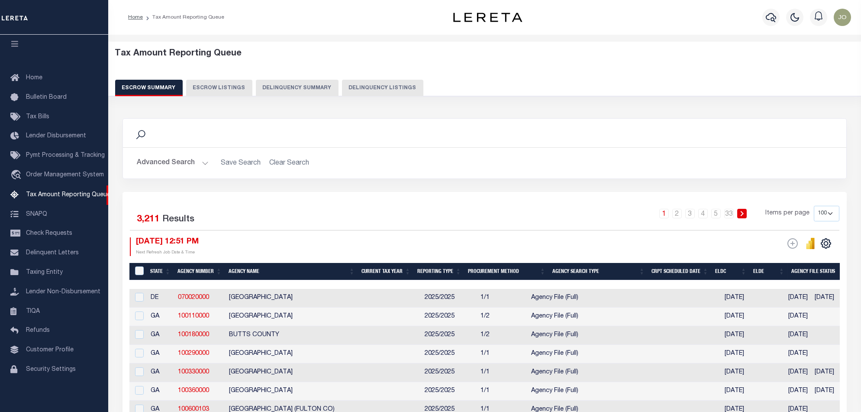
click at [275, 92] on button "Delinquency Summary" at bounding box center [297, 88] width 83 height 16
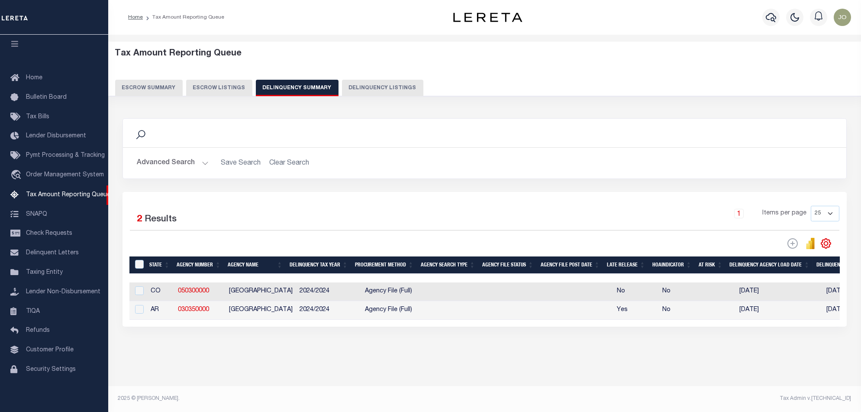
scroll to position [0, 621]
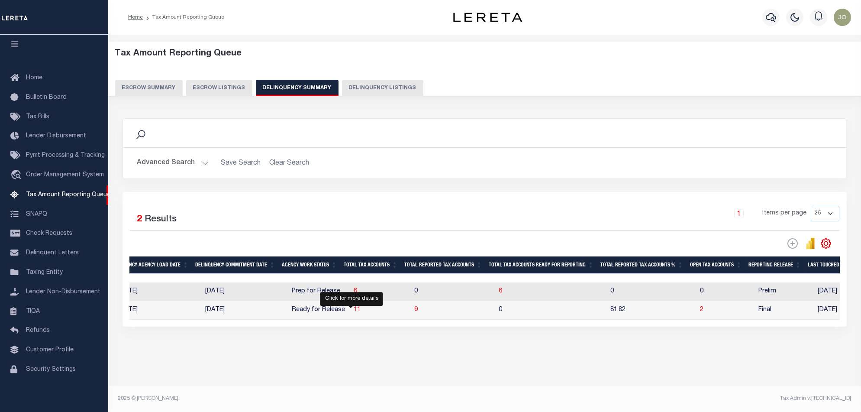
click at [354, 312] on span "11" at bounding box center [357, 310] width 7 height 6
select select "100"
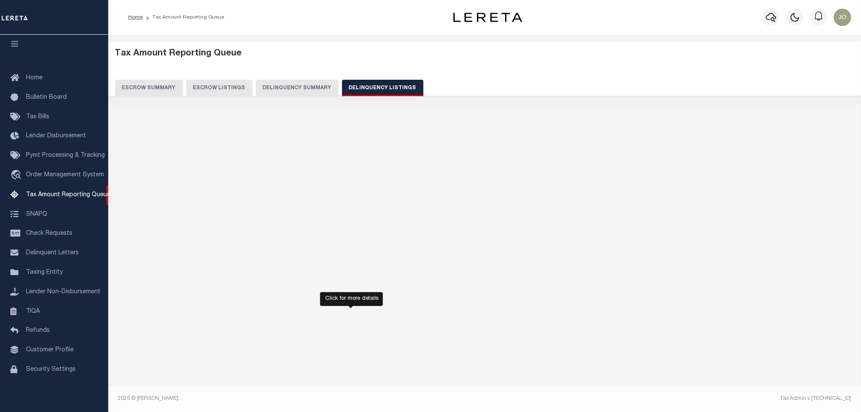
select select "100"
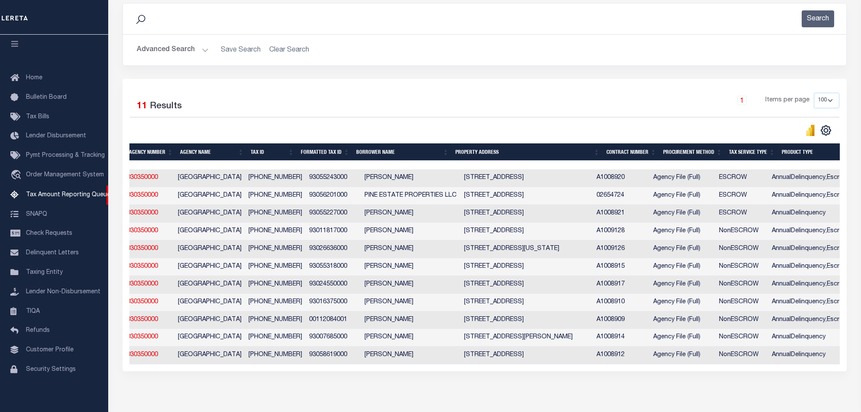
scroll to position [0, 0]
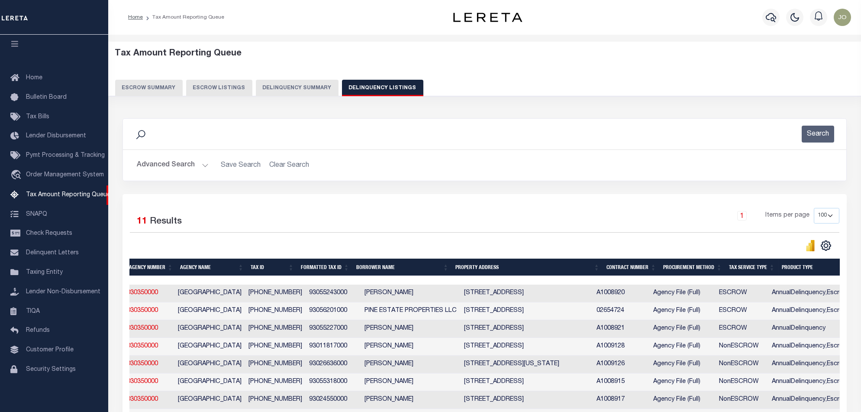
click at [278, 86] on button "Delinquency Summary" at bounding box center [297, 88] width 83 height 16
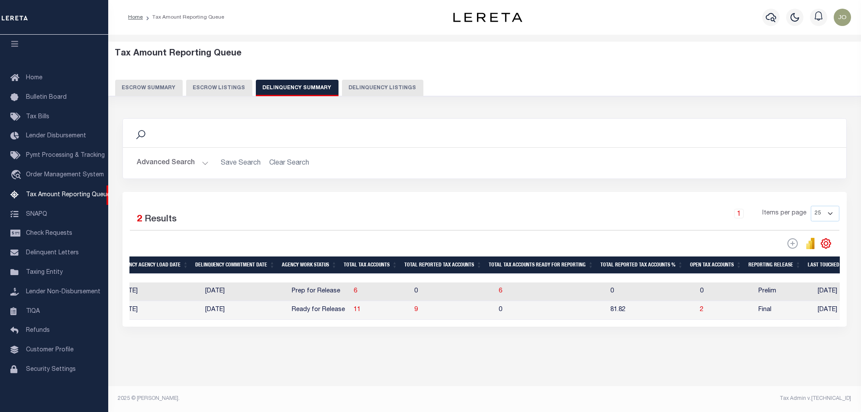
click at [322, 326] on div "Selected 2 Results 1 Items per page 25 100 200 500 1000" at bounding box center [485, 259] width 724 height 135
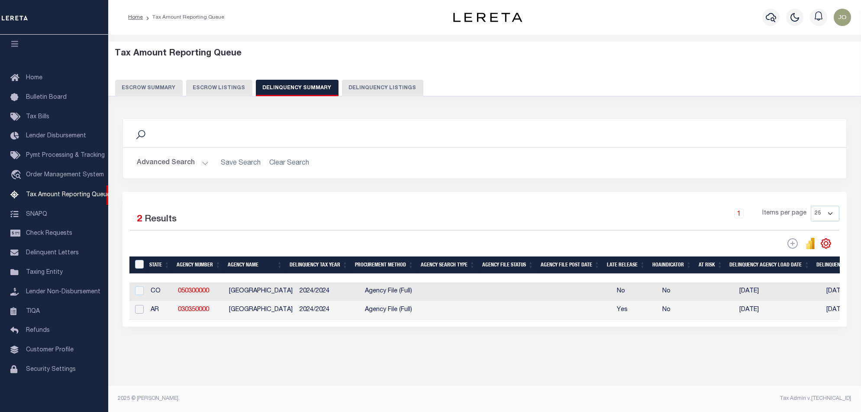
click at [141, 312] on input "checkbox" at bounding box center [139, 309] width 9 height 9
checkbox input "true"
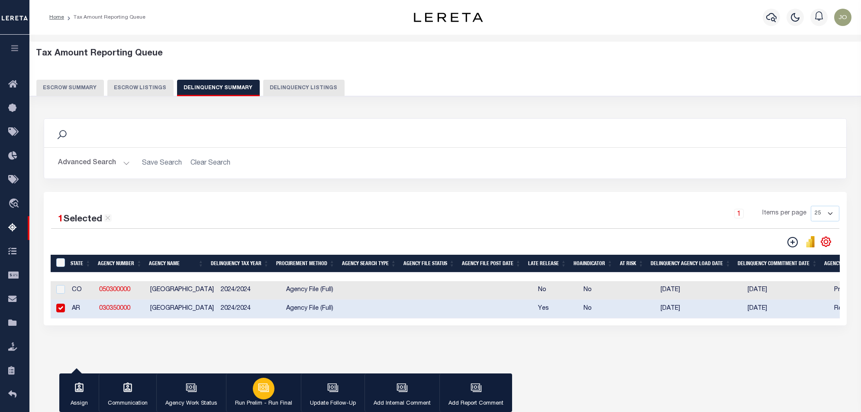
click at [271, 393] on div "button" at bounding box center [264, 389] width 22 height 22
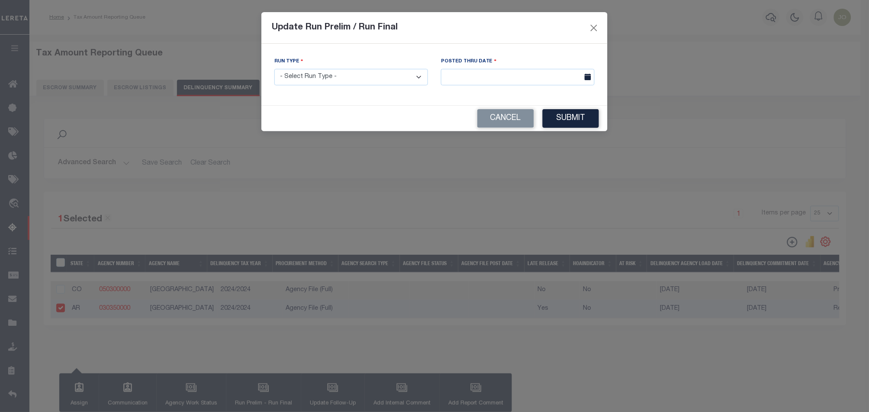
click at [416, 77] on select "- Select Run Type - Prelim Run Final Run" at bounding box center [352, 77] width 154 height 17
select select "F"
click at [275, 69] on select "- Select Run Type - Prelim Run Final Run" at bounding box center [352, 77] width 154 height 17
click at [460, 76] on input "text" at bounding box center [518, 77] width 154 height 17
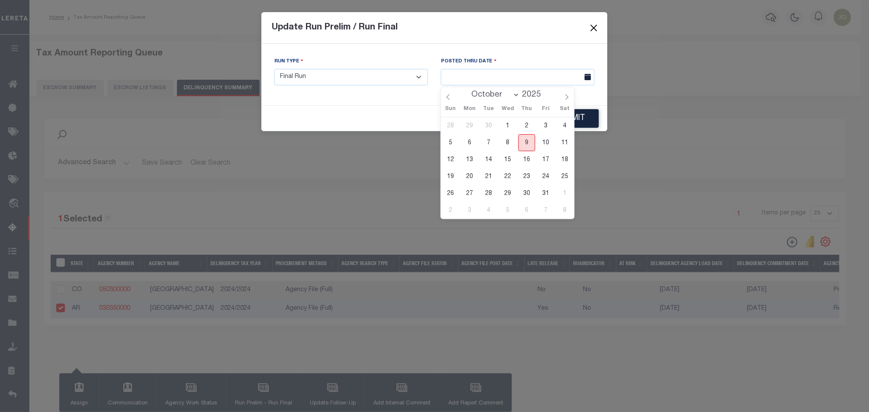
click at [527, 143] on span "9" at bounding box center [527, 142] width 17 height 17
type input "[DATE]"
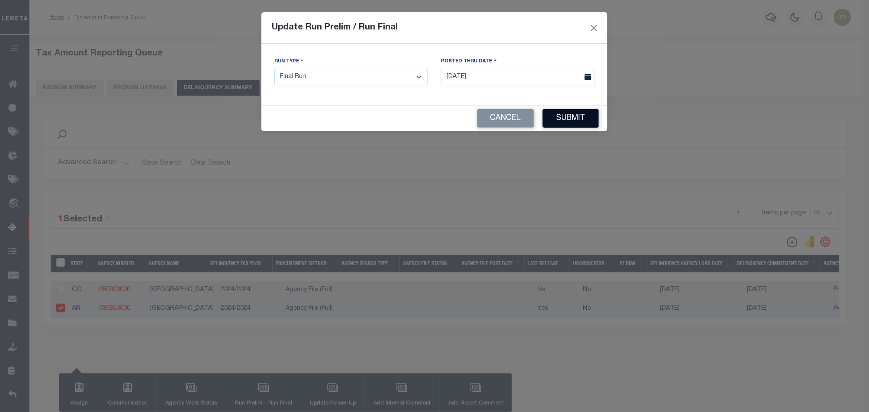
click at [558, 117] on button "Submit" at bounding box center [571, 118] width 56 height 19
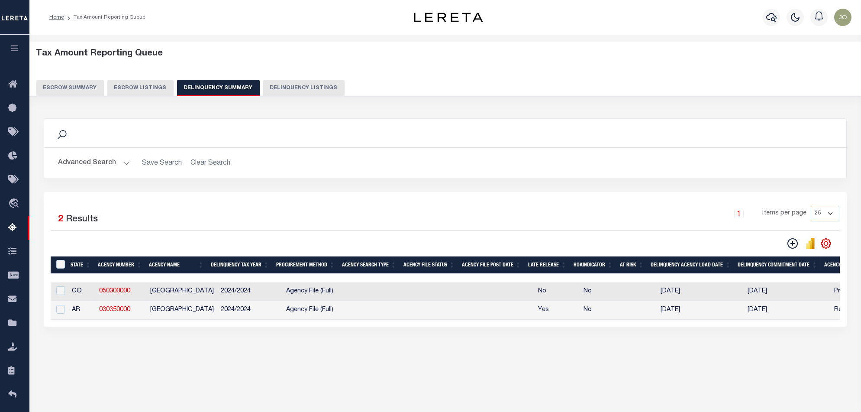
click at [434, 326] on div "1 Selected 2 Results 1 Items per page 25 100 200 500 1000" at bounding box center [445, 259] width 803 height 135
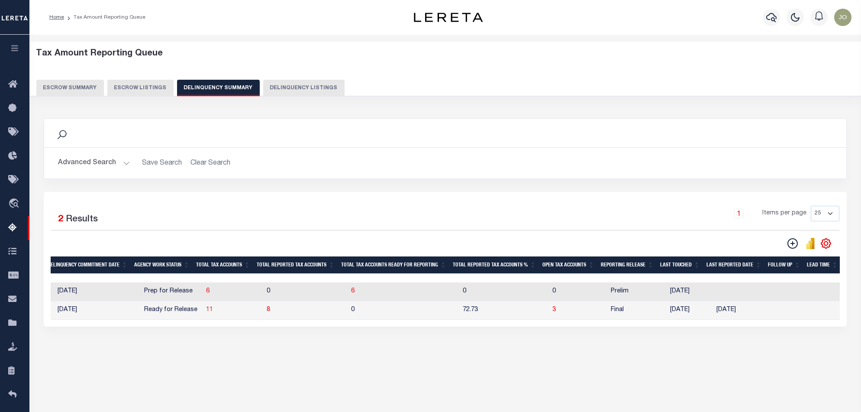
click at [206, 311] on span "11" at bounding box center [209, 310] width 7 height 6
select select "100"
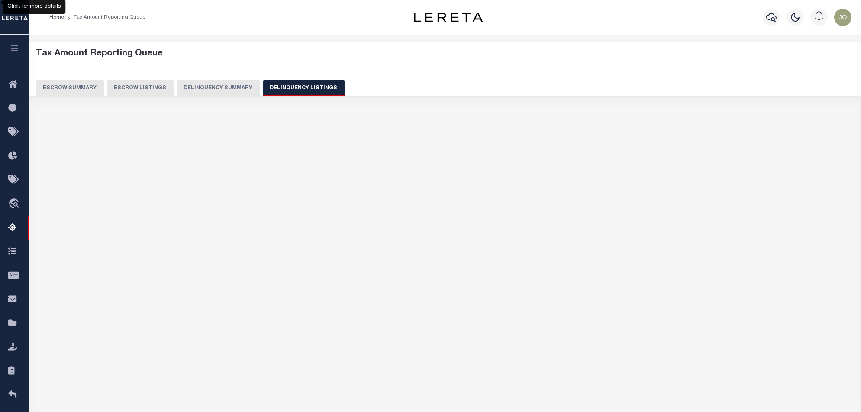
select select "100"
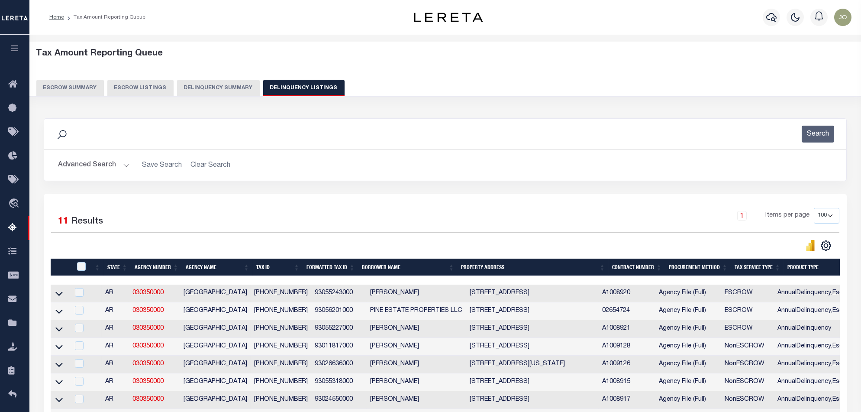
scroll to position [0, 613]
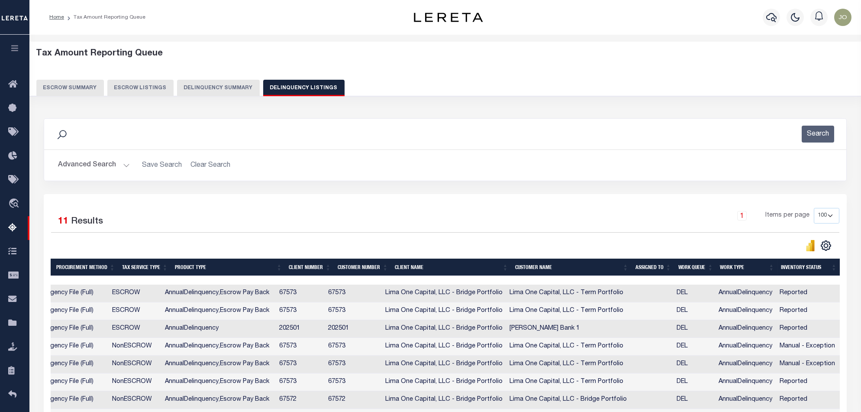
click at [200, 92] on button "Delinquency Summary" at bounding box center [218, 88] width 83 height 16
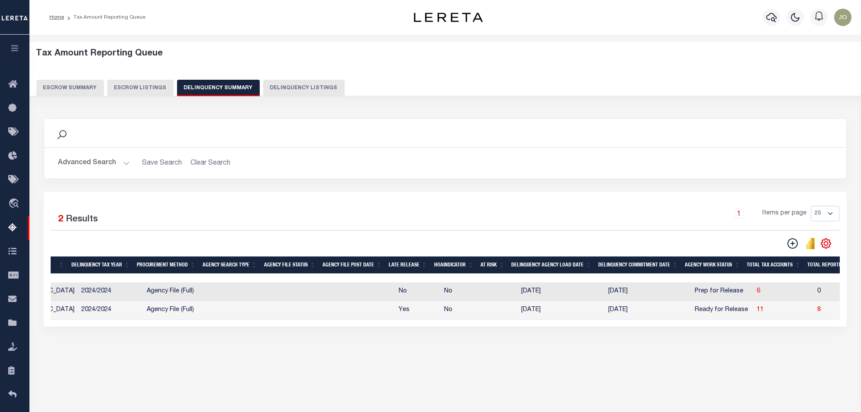
scroll to position [0, 0]
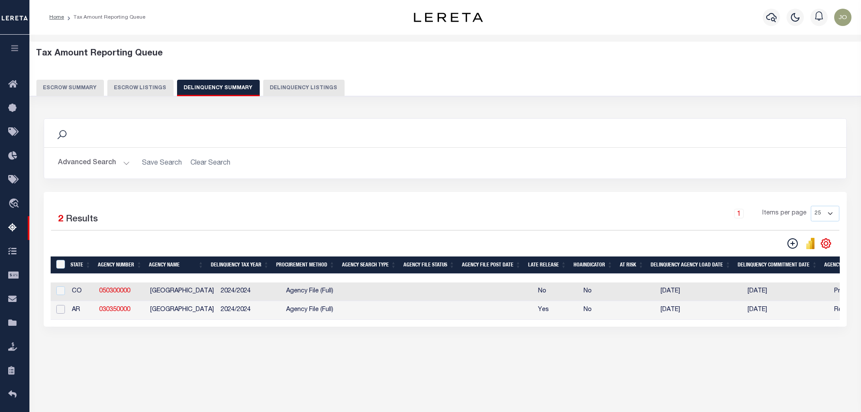
click at [61, 312] on input "checkbox" at bounding box center [60, 309] width 9 height 9
checkbox input "true"
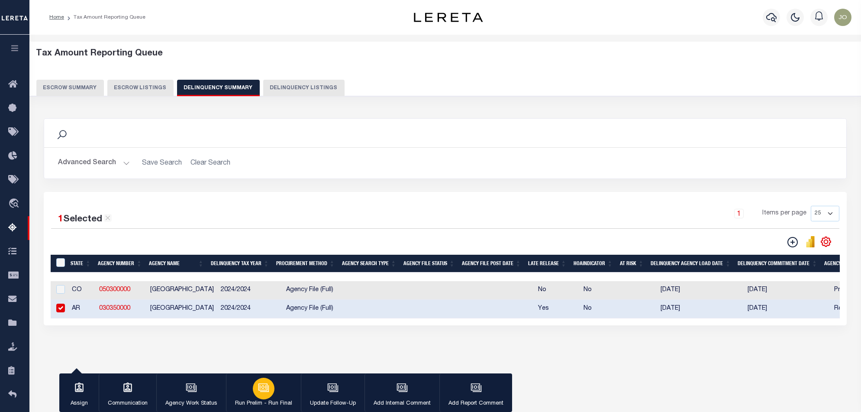
click at [255, 399] on p "Run Prelim - Run Final" at bounding box center [263, 403] width 57 height 9
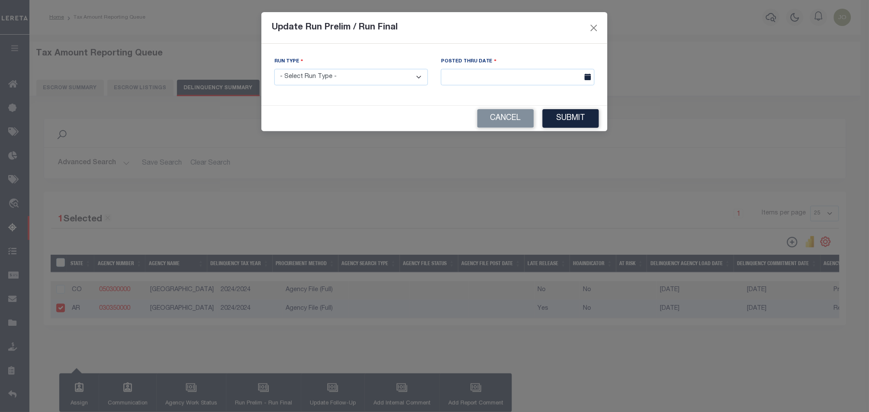
click at [391, 83] on select "- Select Run Type - Prelim Run Final Run" at bounding box center [352, 77] width 154 height 17
select select "F"
click at [275, 69] on select "- Select Run Type - Prelim Run Final Run" at bounding box center [352, 77] width 154 height 17
click at [518, 79] on input "text" at bounding box center [518, 77] width 154 height 17
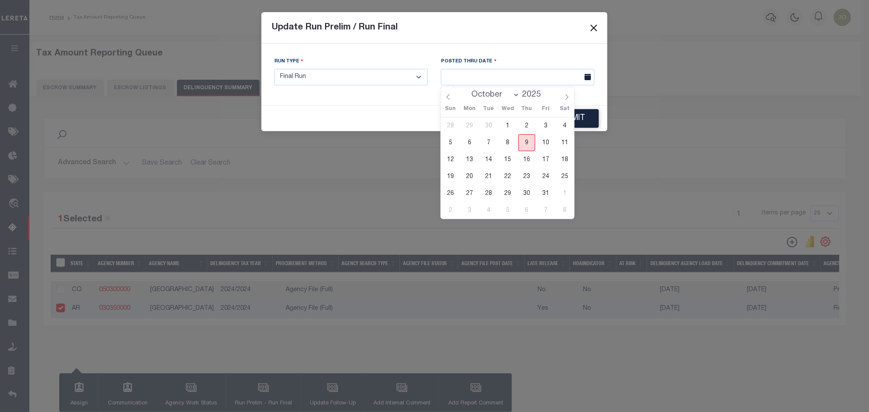
click at [527, 143] on span "9" at bounding box center [527, 142] width 17 height 17
type input "[DATE]"
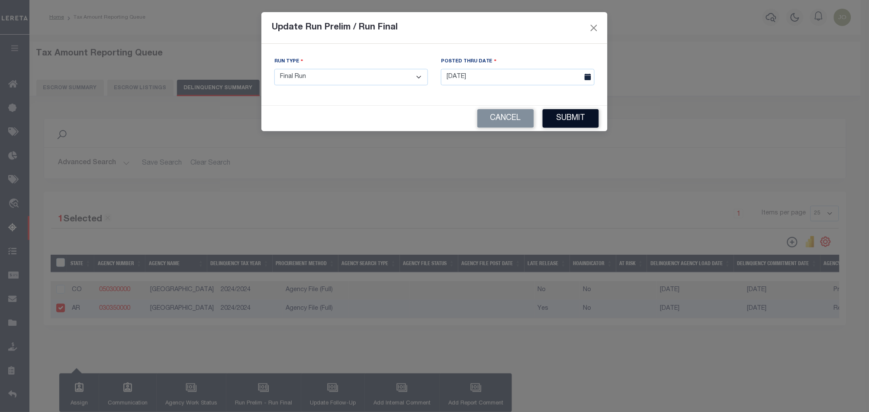
click at [556, 125] on button "Submit" at bounding box center [571, 118] width 56 height 19
